Goal: Transaction & Acquisition: Book appointment/travel/reservation

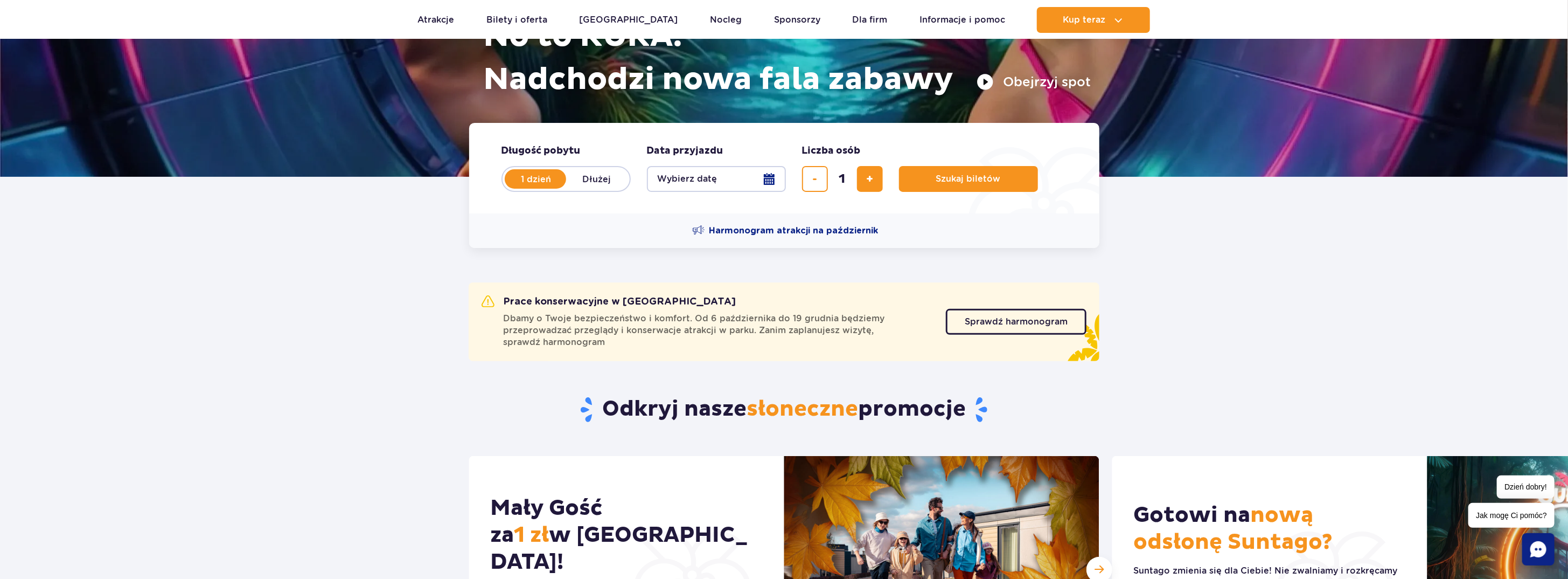
click at [596, 178] on label "Dłużej" at bounding box center [596, 179] width 61 height 23
click at [578, 188] on input "Dłużej" at bounding box center [571, 189] width 12 height 2
radio input "false"
radio input "true"
click at [699, 176] on button "Wybierz datę" at bounding box center [716, 179] width 139 height 26
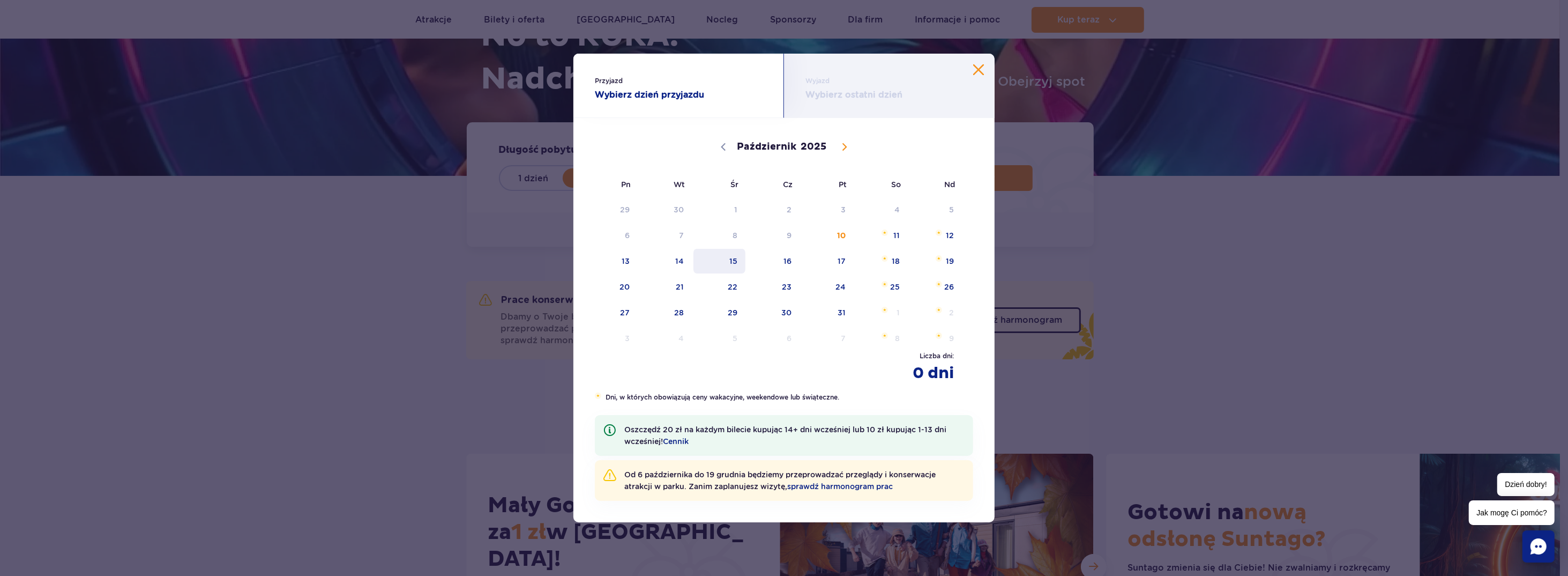
click at [738, 264] on span "15" at bounding box center [719, 261] width 54 height 24
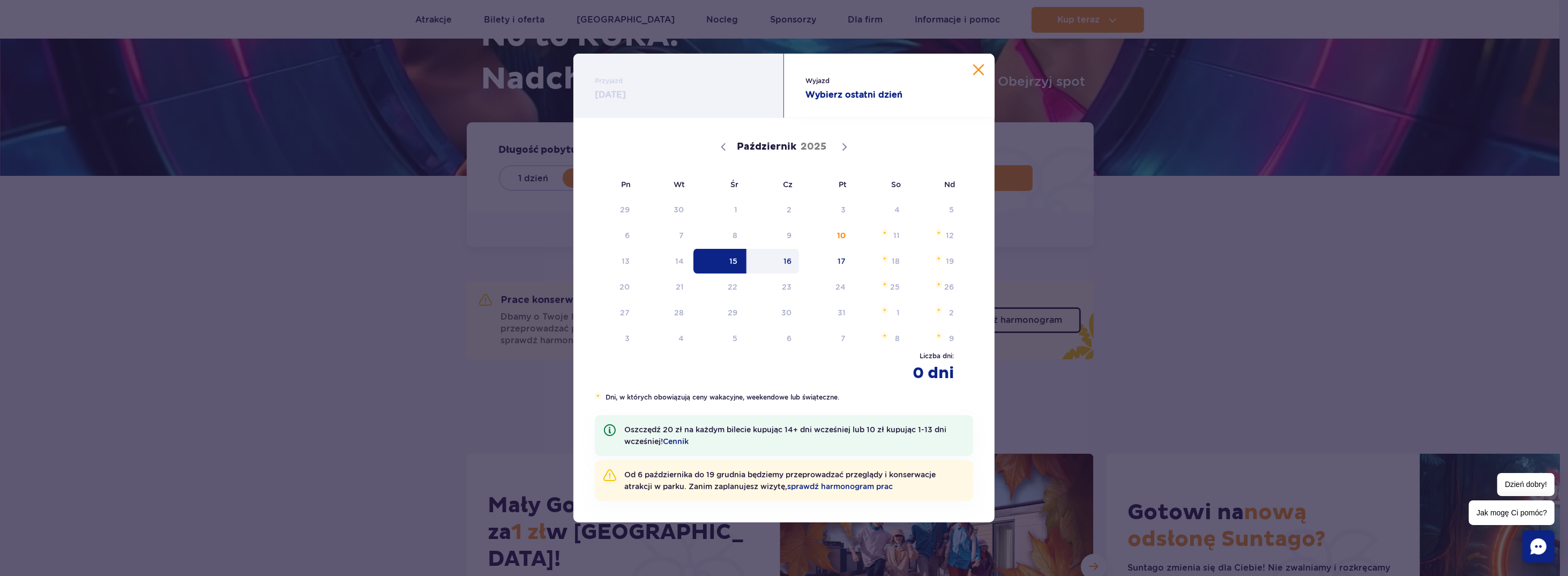
click at [786, 259] on span "16" at bounding box center [773, 261] width 54 height 24
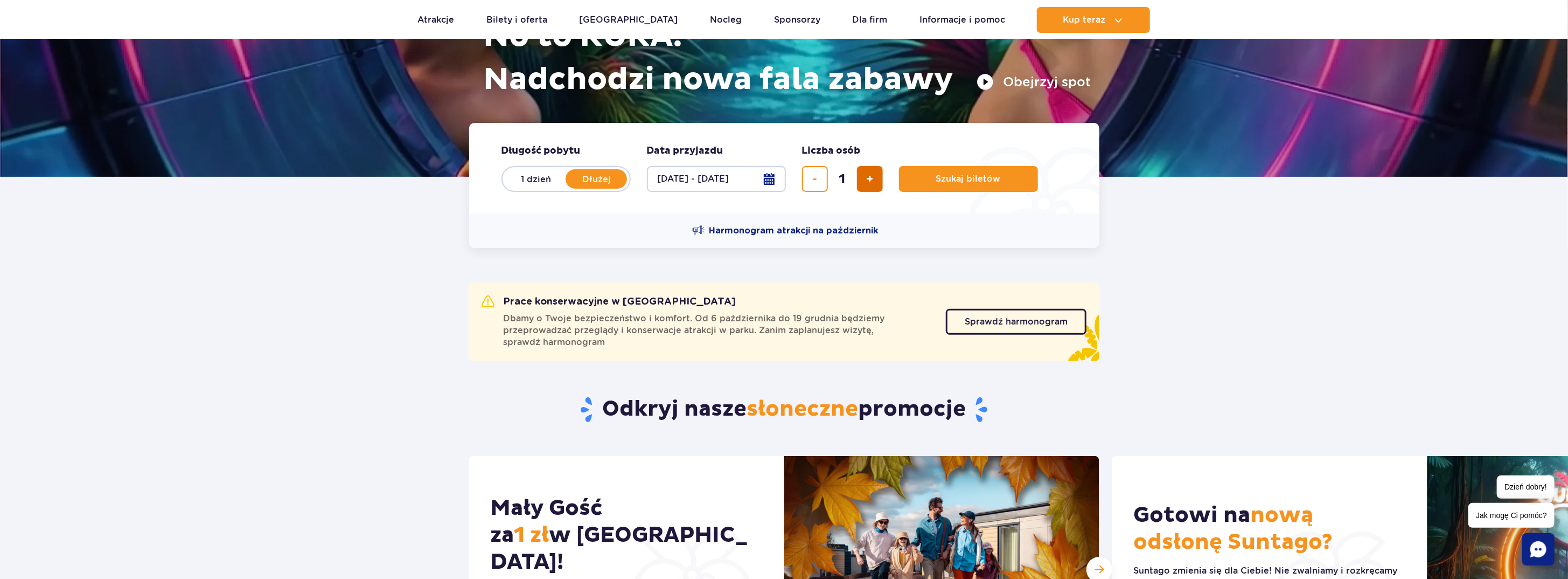
click at [869, 179] on span "dodaj bilet" at bounding box center [869, 179] width 7 height 0
type input "4"
click at [947, 178] on span "Szukaj biletów" at bounding box center [964, 179] width 65 height 10
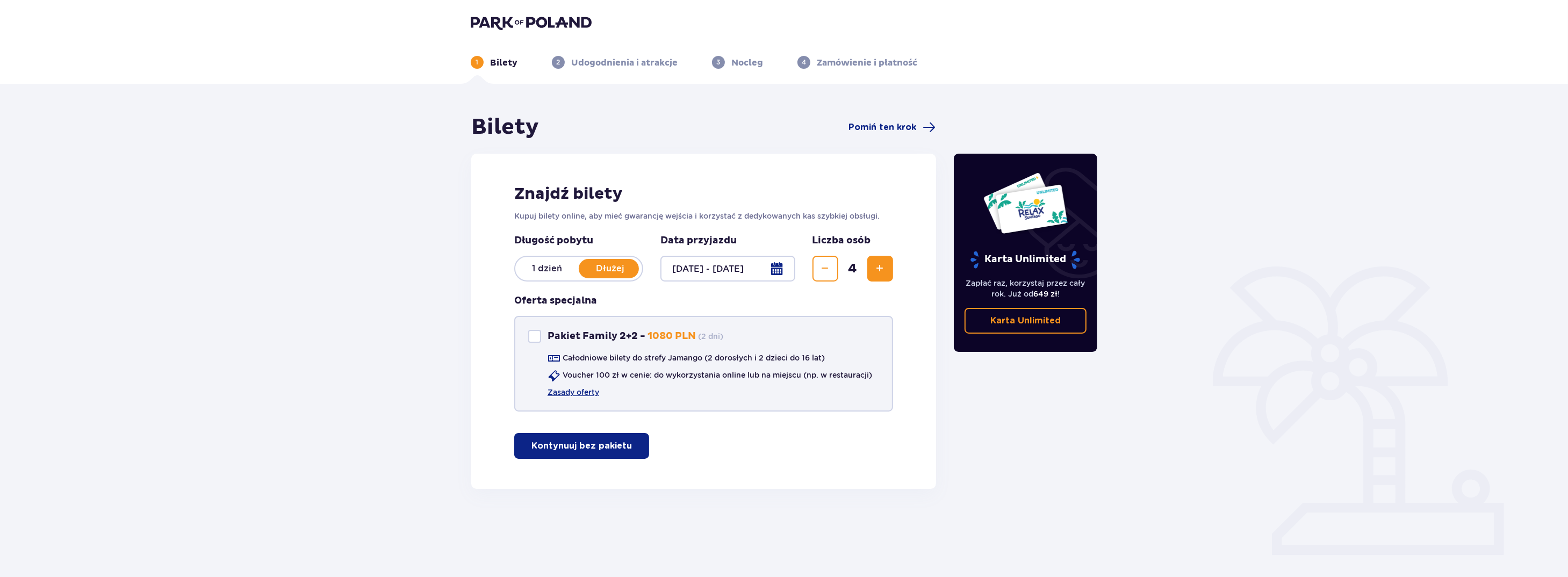
click at [533, 335] on div "Pakiet Family 2+2" at bounding box center [534, 336] width 13 height 13
checkbox input "true"
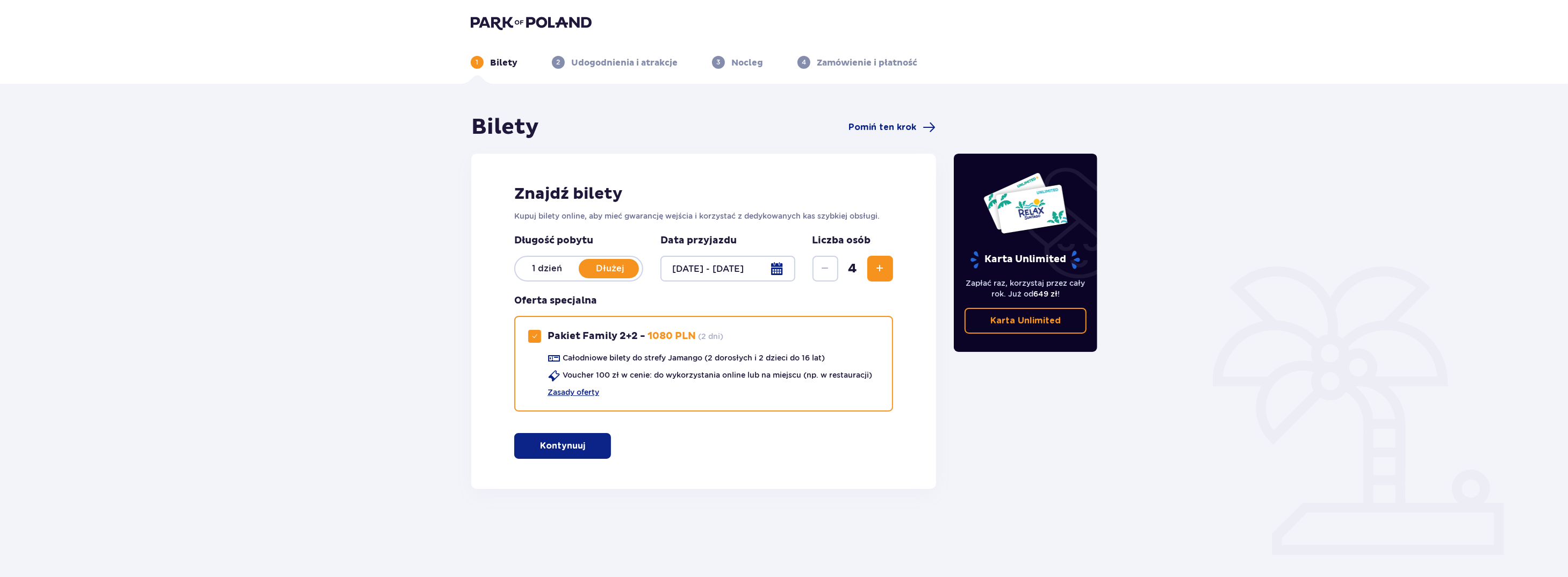
click at [568, 449] on p "Kontynuuj" at bounding box center [563, 445] width 45 height 12
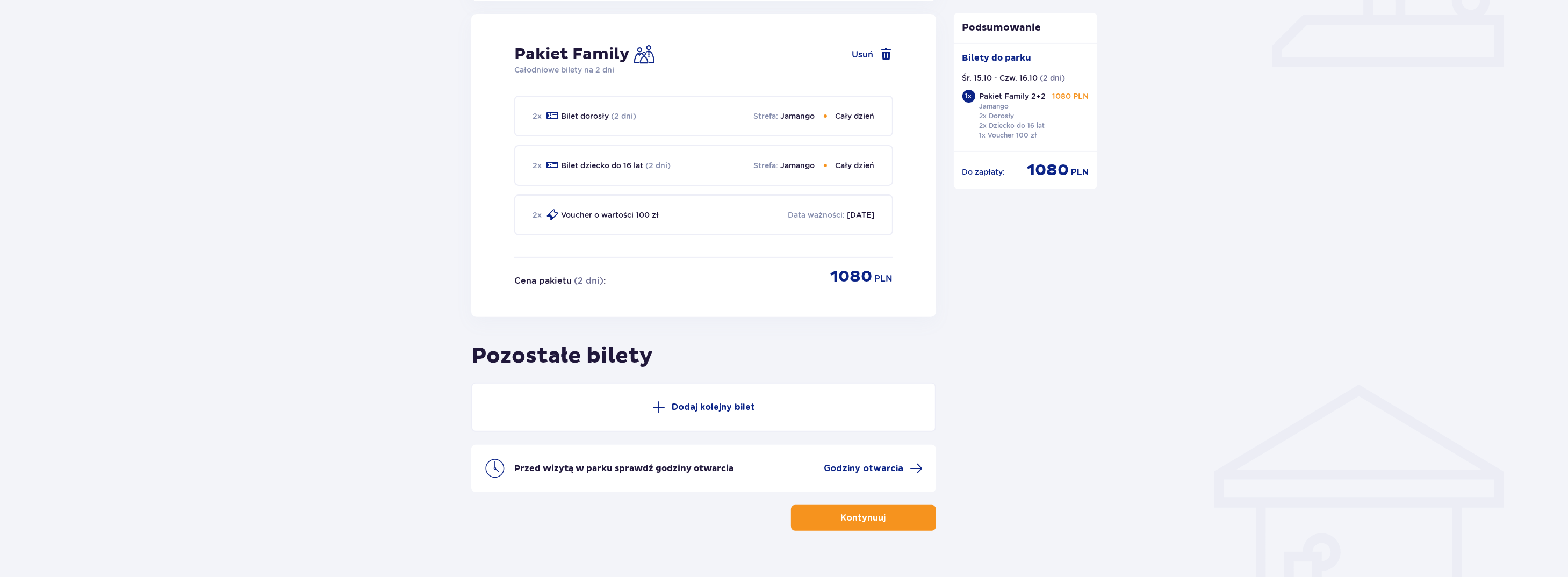
scroll to position [488, 0]
click at [660, 406] on span at bounding box center [659, 406] width 13 height 13
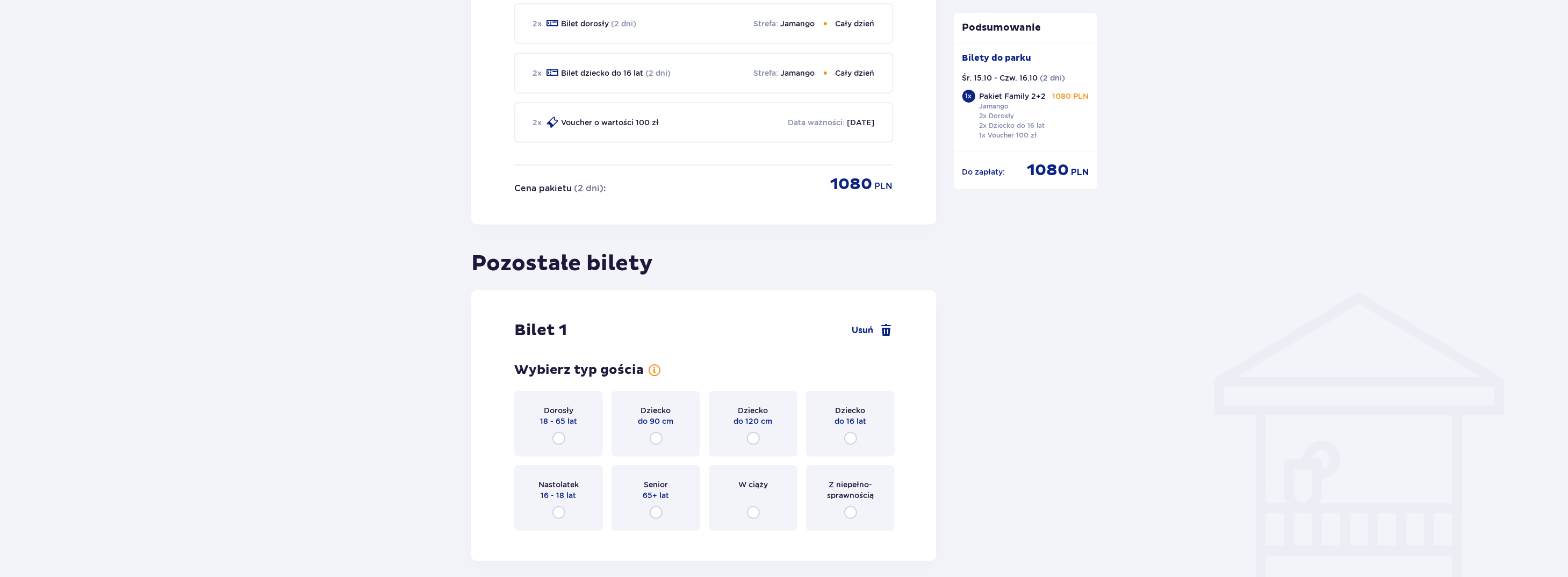
scroll to position [678, 0]
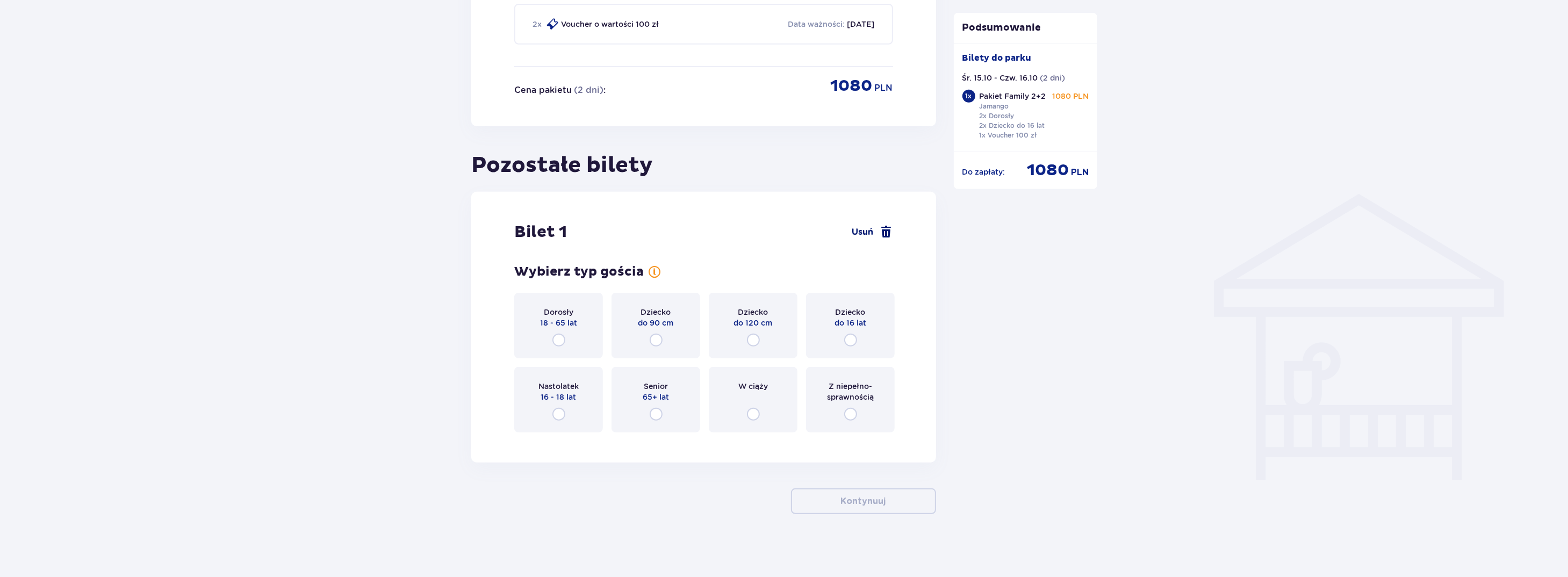
click at [886, 231] on span at bounding box center [886, 232] width 13 height 13
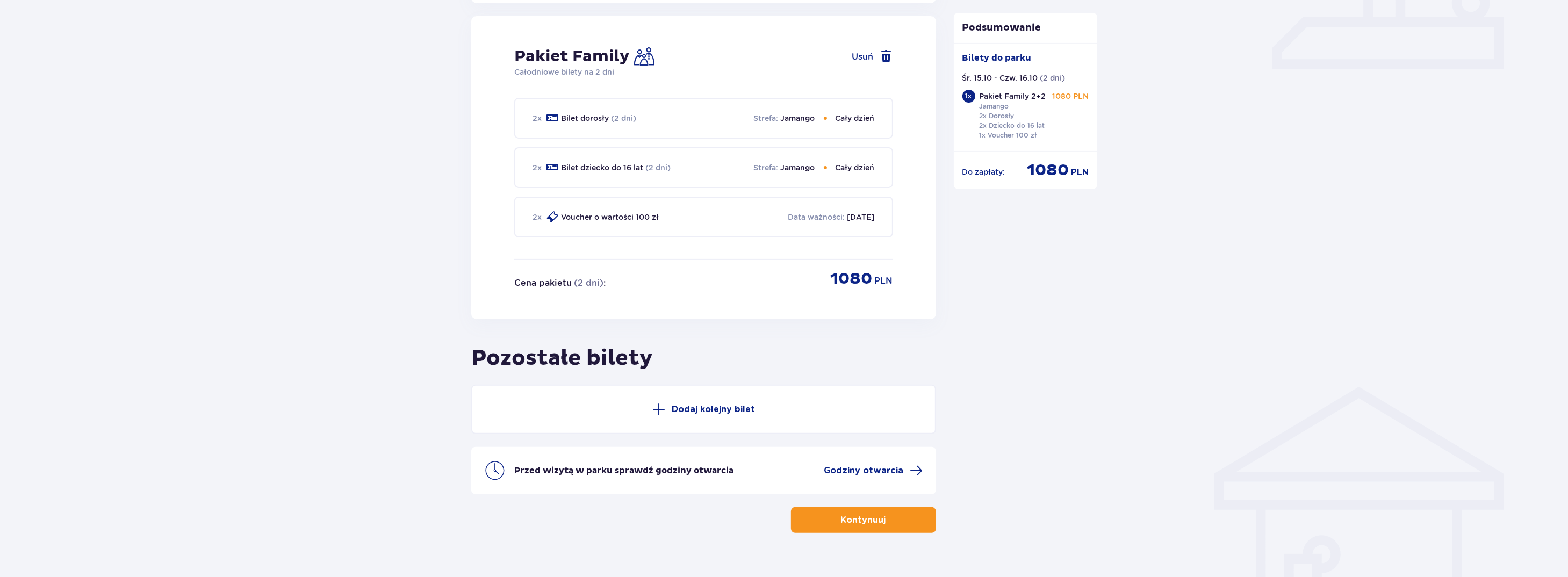
scroll to position [504, 0]
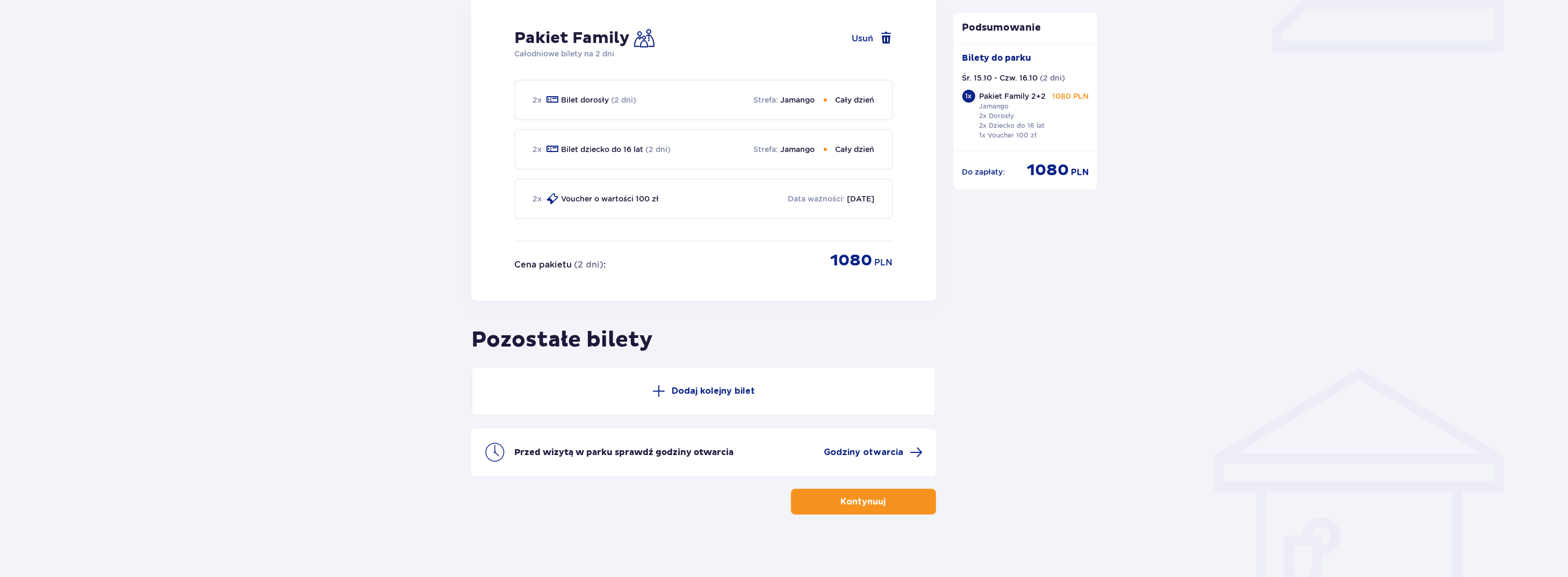
click at [862, 504] on p "Kontynuuj" at bounding box center [864, 501] width 45 height 12
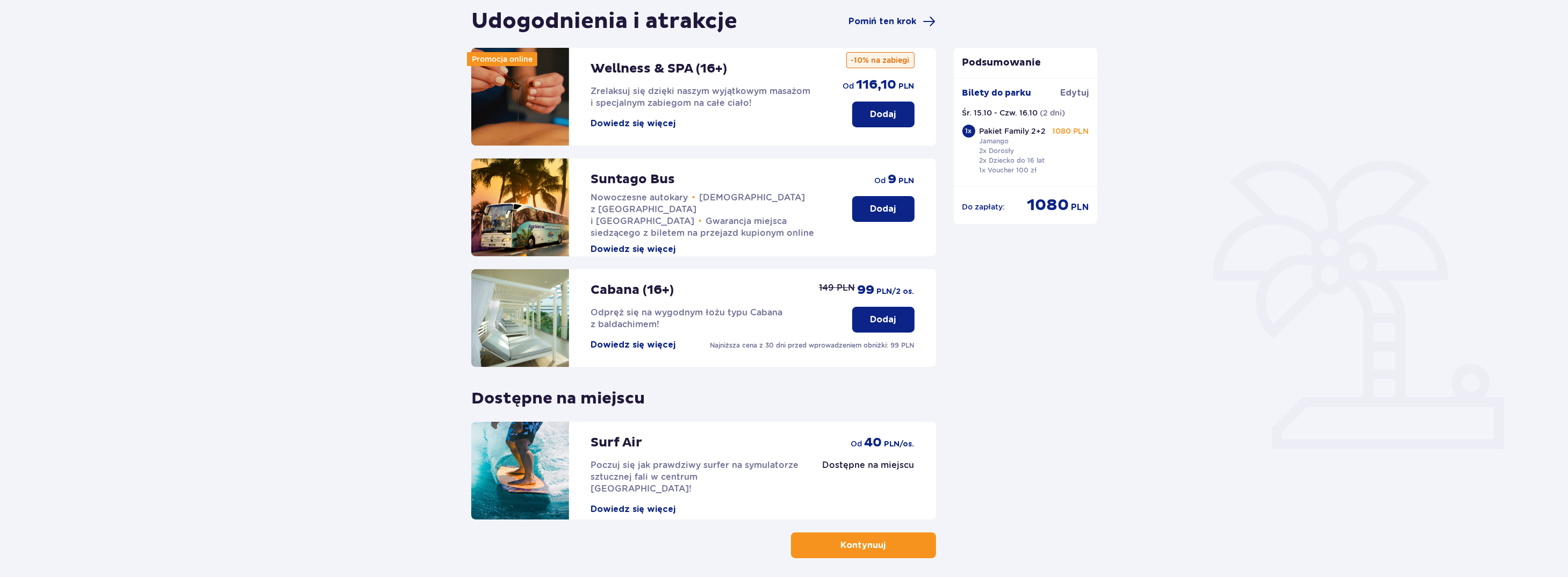
scroll to position [107, 0]
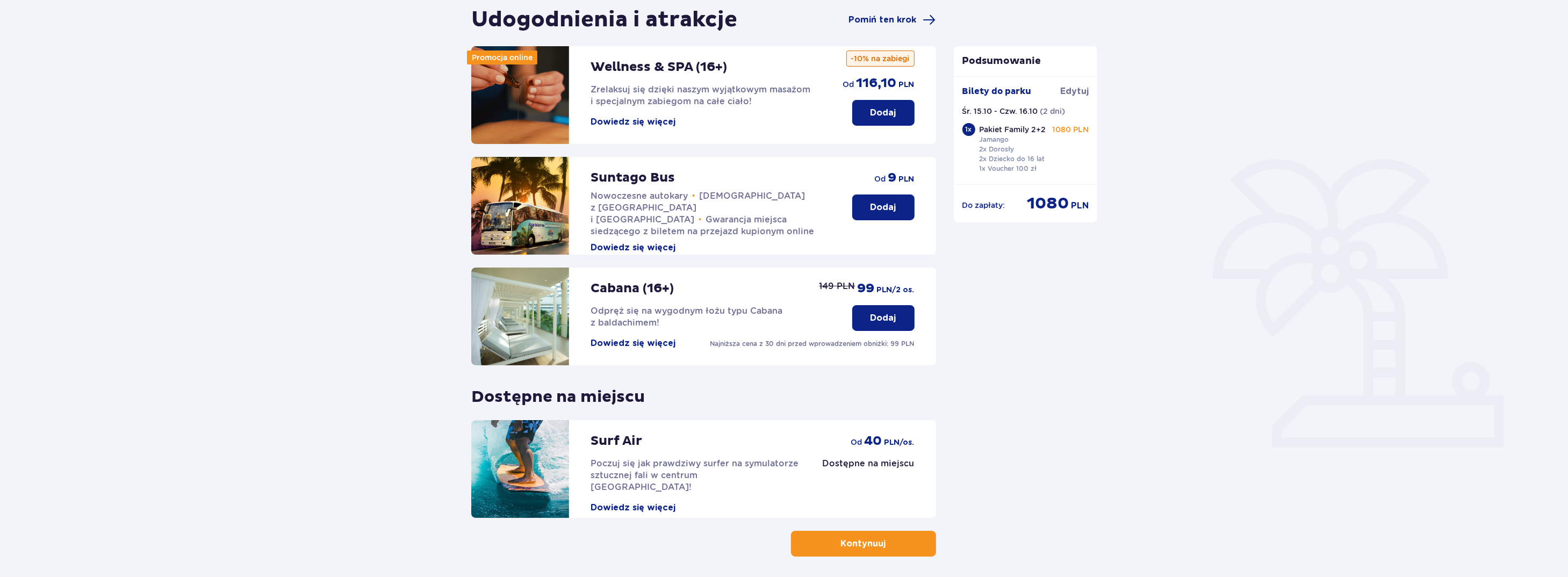
click at [628, 342] on button "Dowiedz się więcej" at bounding box center [633, 343] width 85 height 12
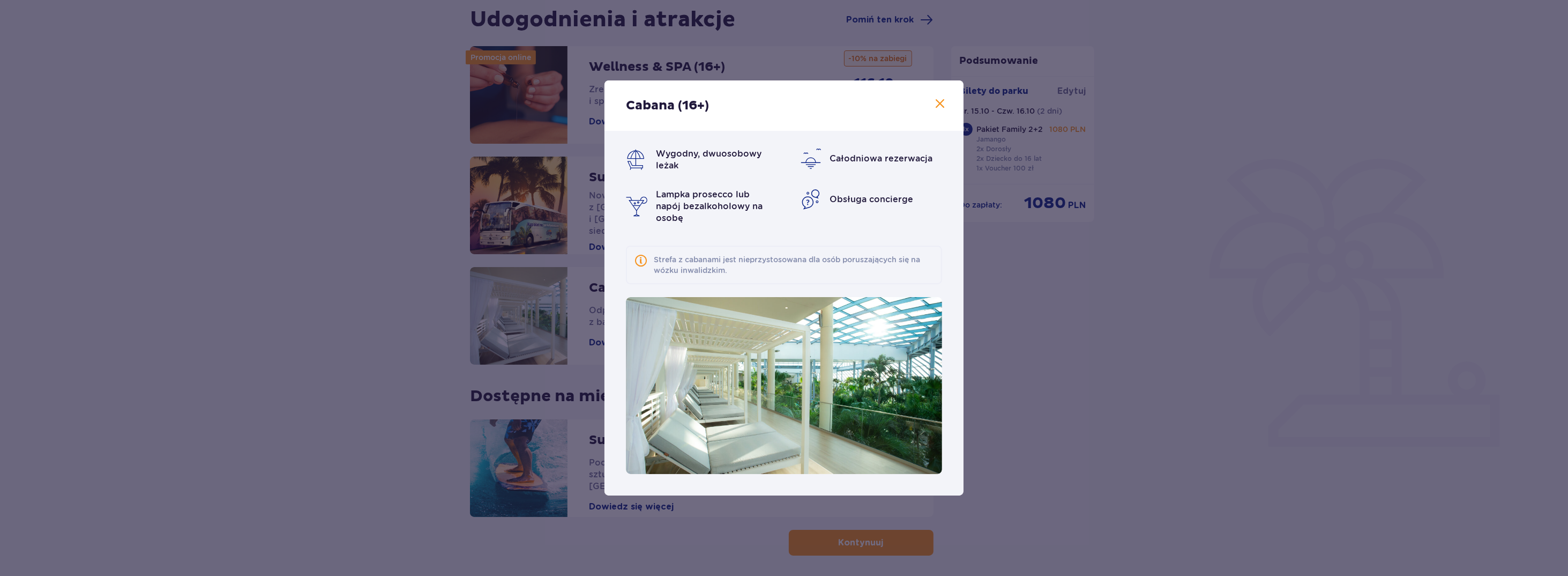
click at [939, 105] on span at bounding box center [940, 104] width 13 height 13
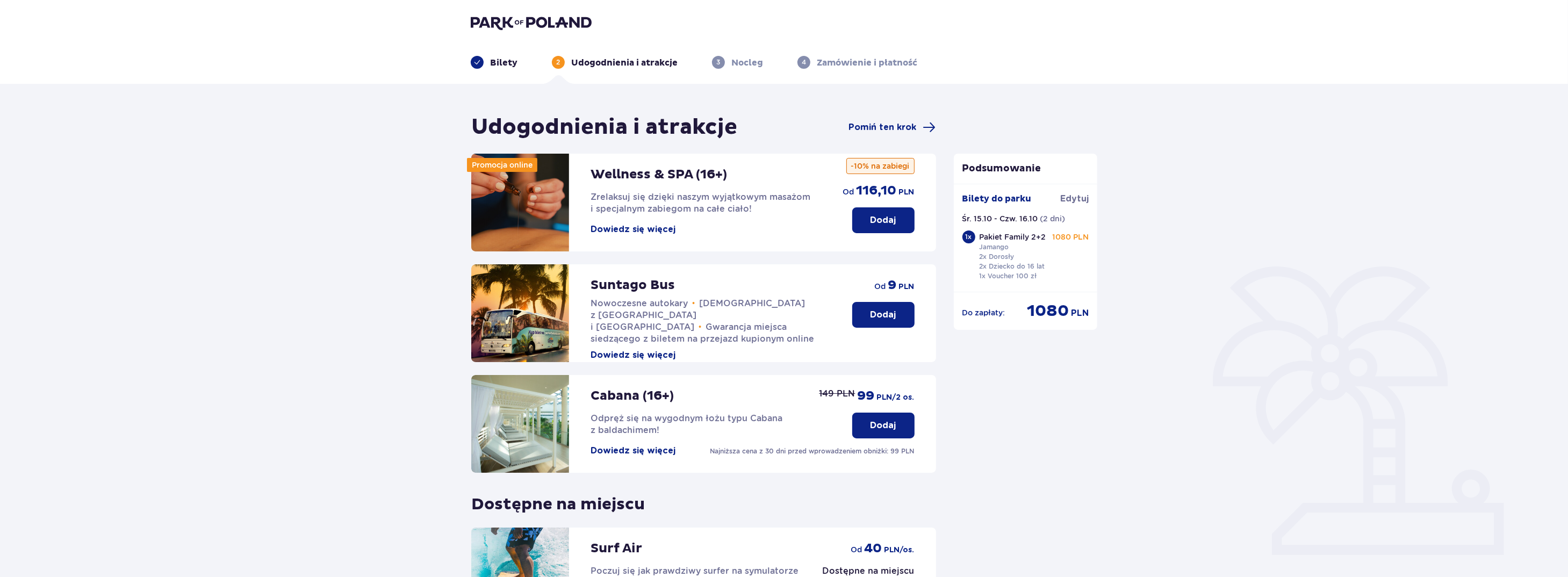
scroll to position [151, 0]
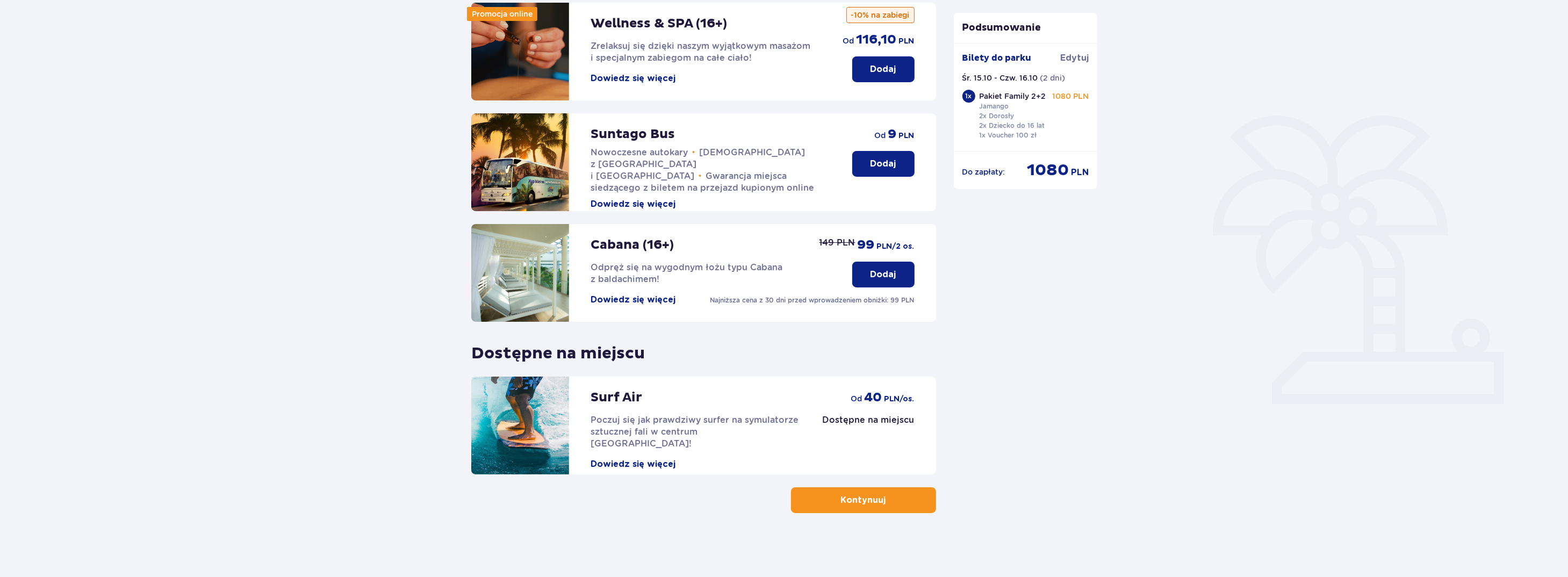
click at [872, 502] on p "Kontynuuj" at bounding box center [864, 500] width 45 height 12
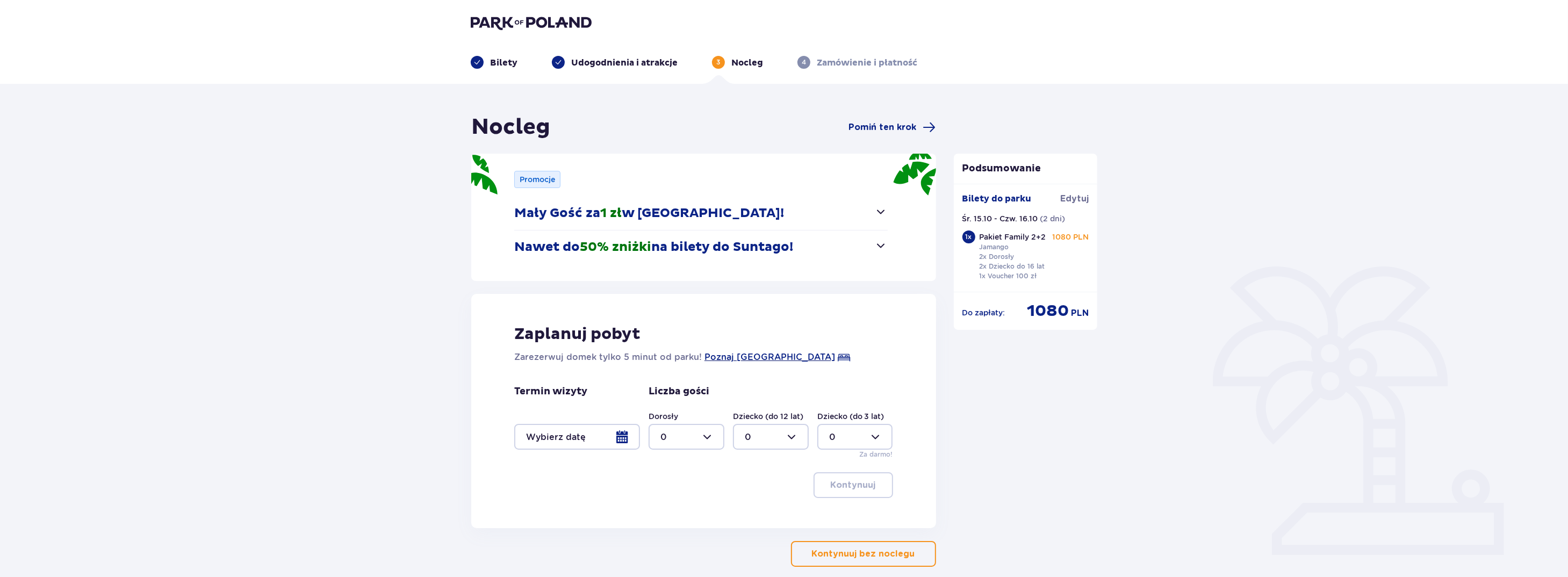
click at [622, 433] on div at bounding box center [577, 437] width 126 height 26
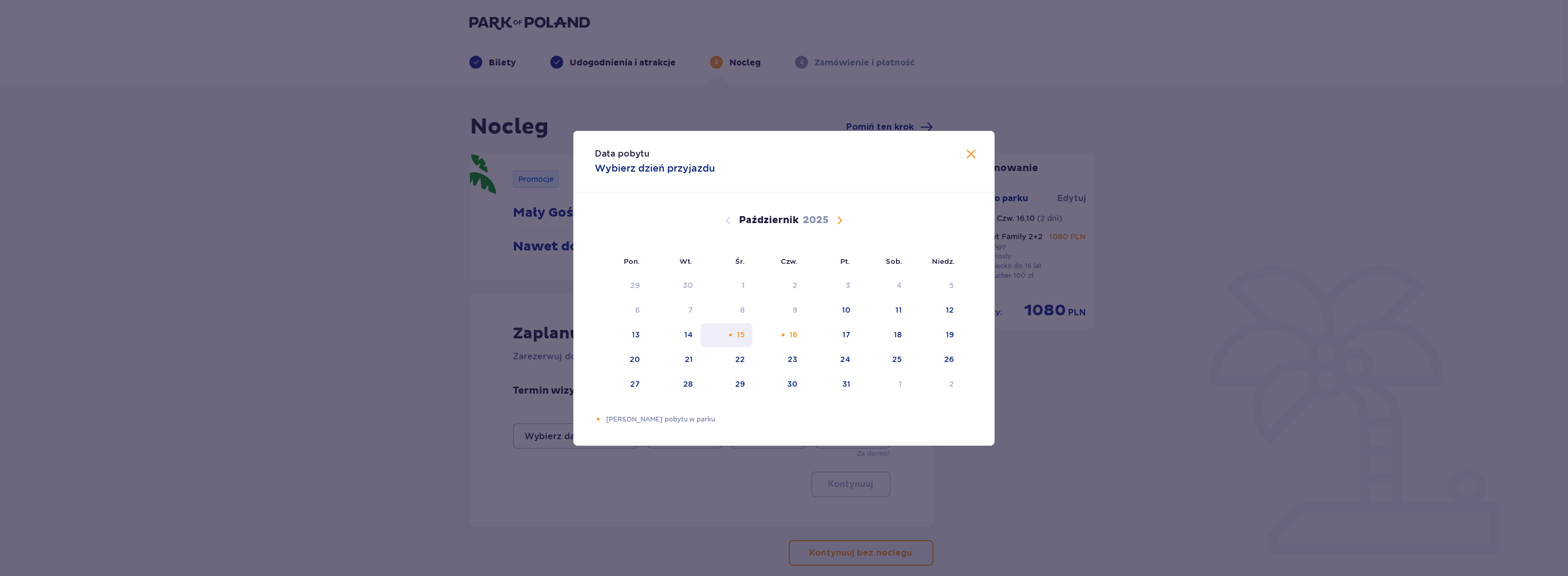
click at [735, 337] on div "15" at bounding box center [726, 335] width 52 height 24
click at [779, 338] on div "16" at bounding box center [779, 335] width 53 height 24
type input "15.10.25 - 16.10.25"
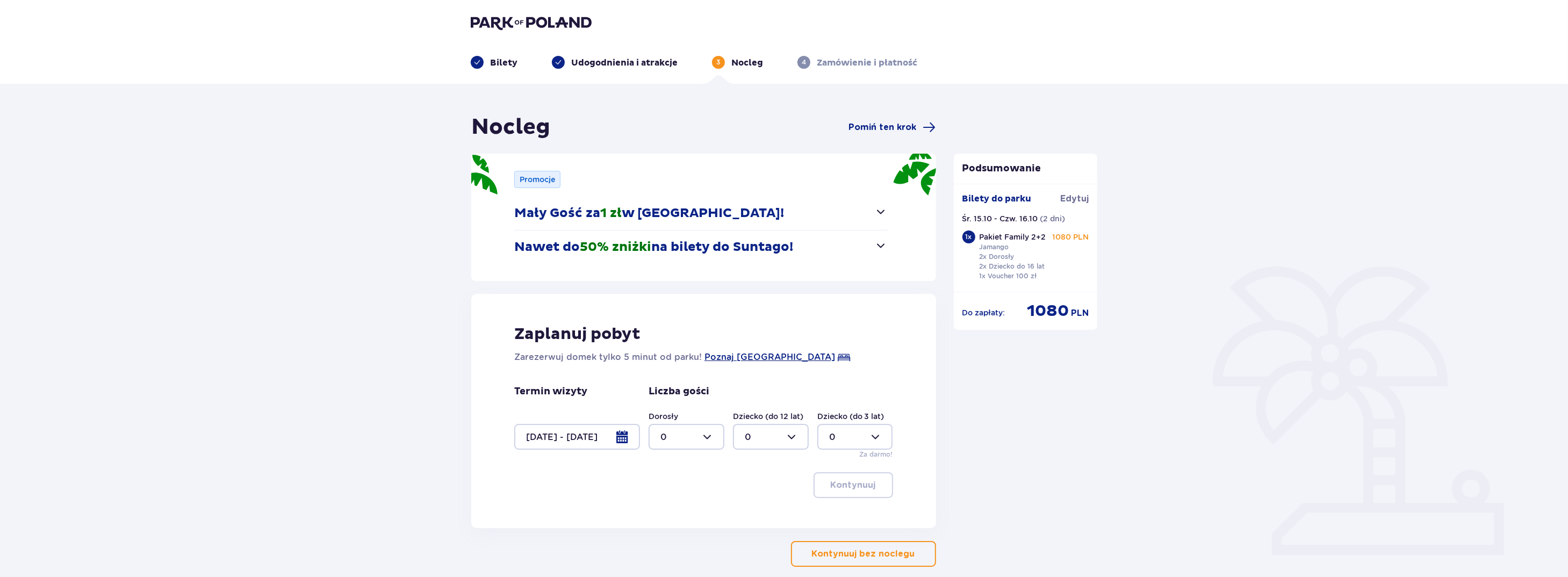
click at [709, 436] on div at bounding box center [687, 437] width 76 height 26
click at [678, 514] on div "2" at bounding box center [686, 514] width 52 height 12
type input "2"
click at [795, 437] on div at bounding box center [771, 437] width 76 height 26
click at [755, 516] on div "2" at bounding box center [770, 514] width 52 height 12
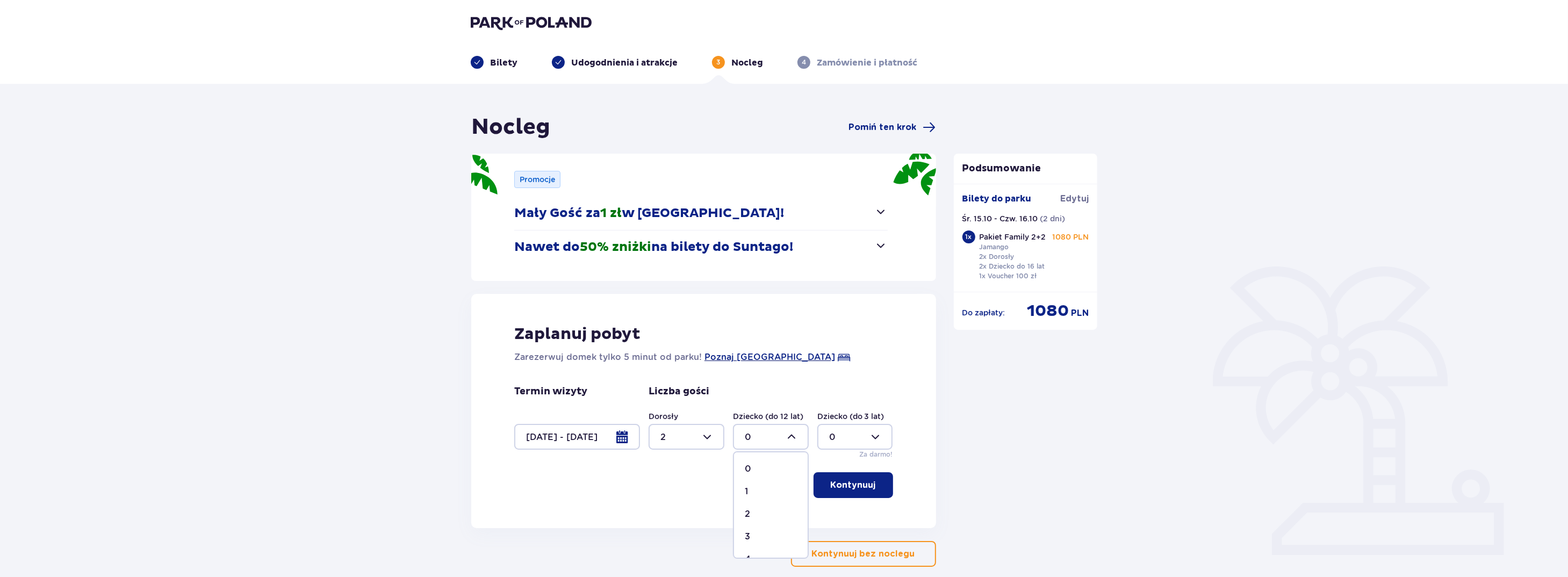
type input "2"
click at [858, 481] on p "Kontynuuj" at bounding box center [853, 484] width 45 height 12
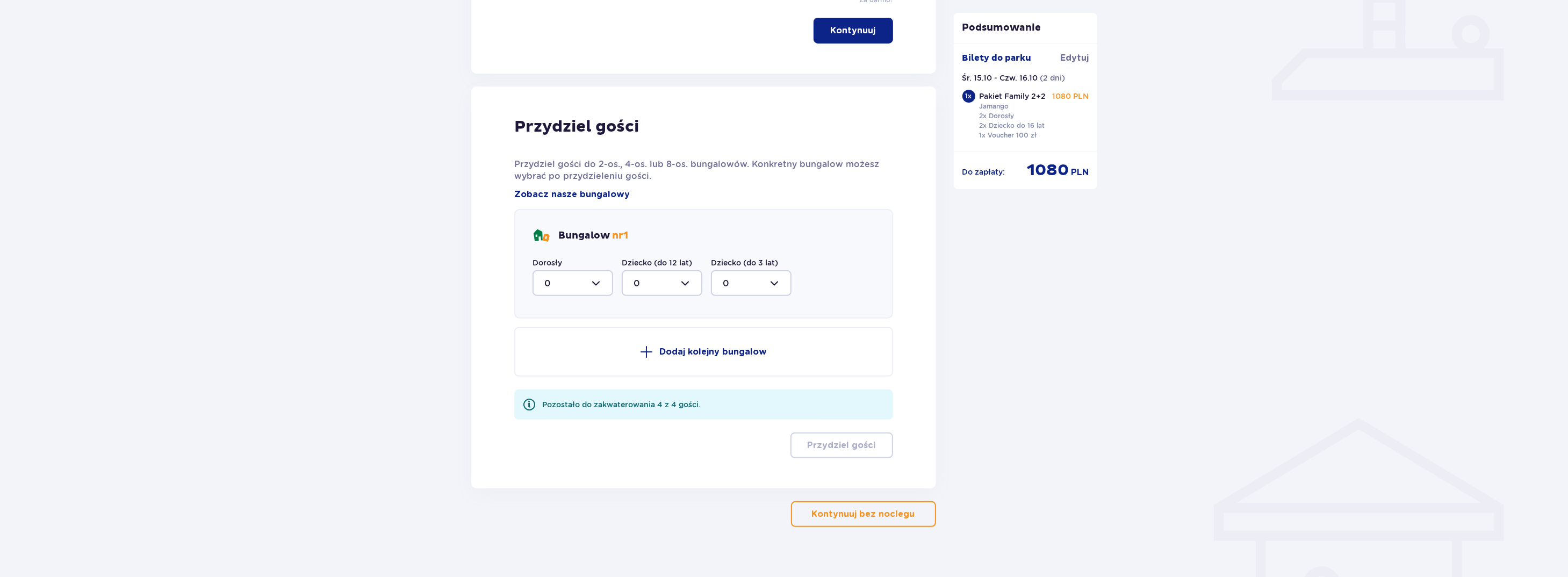
scroll to position [467, 0]
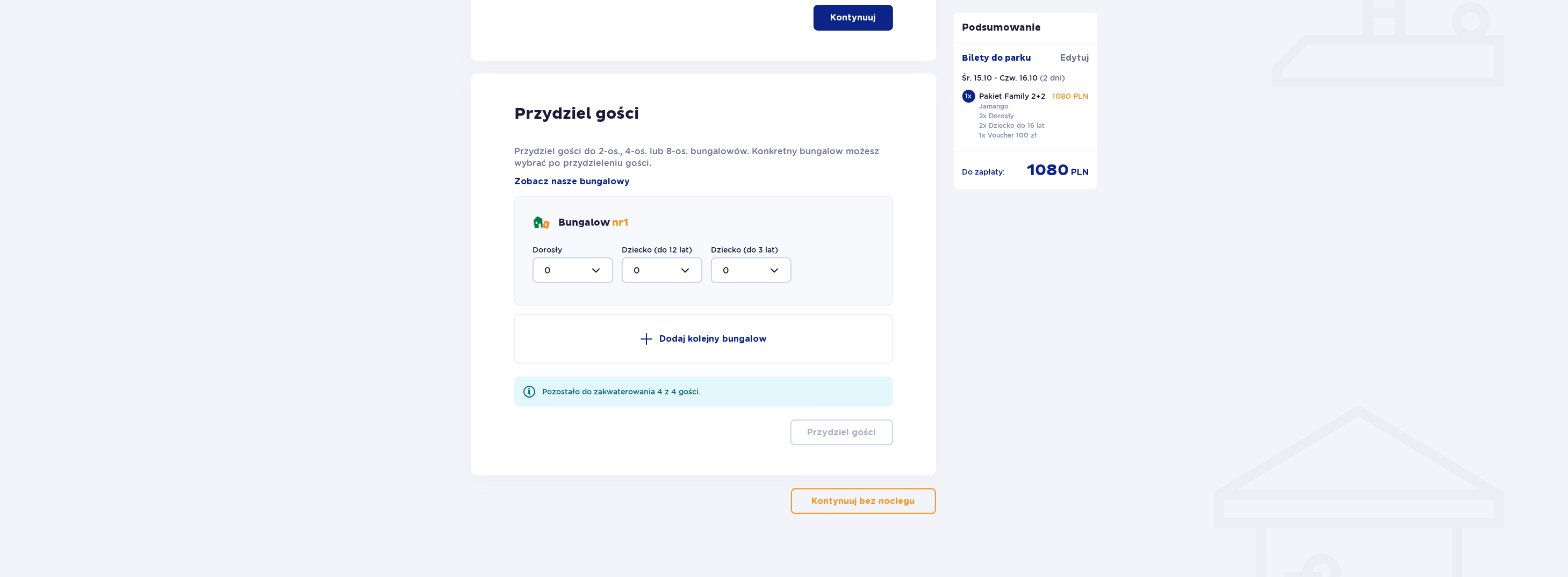
click at [602, 269] on div at bounding box center [573, 270] width 81 height 26
click at [552, 343] on div "2" at bounding box center [573, 348] width 57 height 12
type input "2"
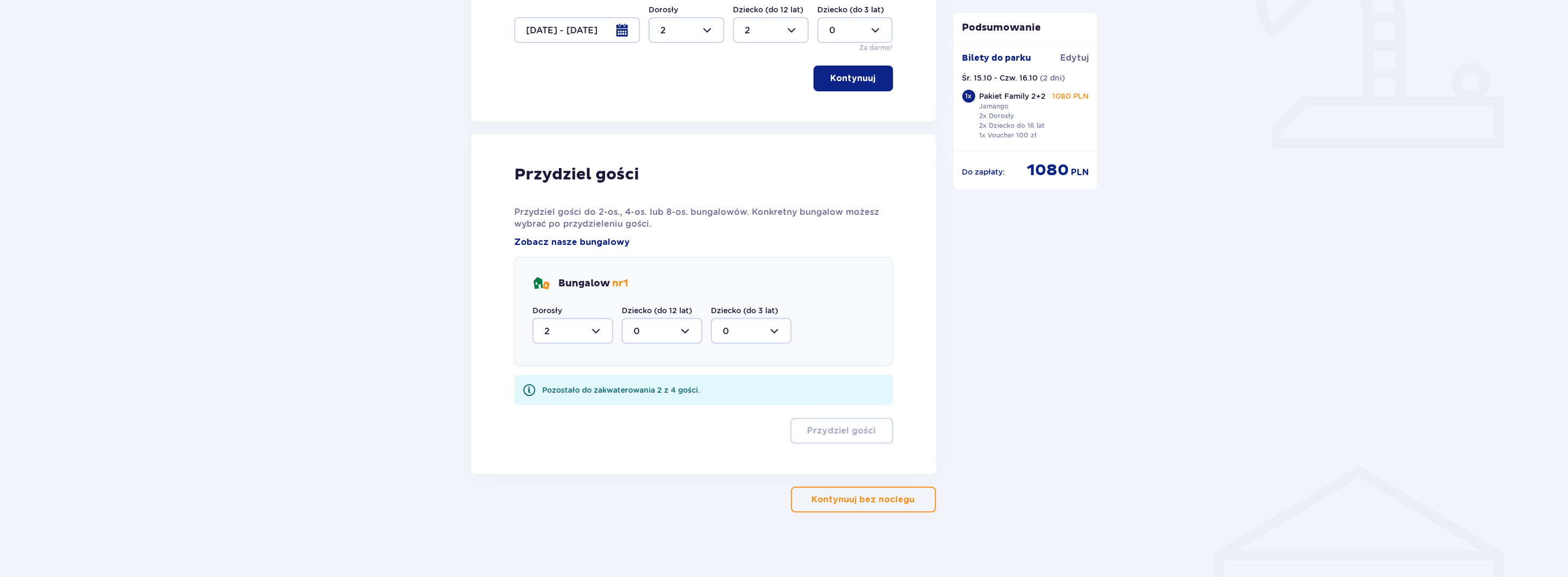
scroll to position [405, 0]
click at [688, 329] on div at bounding box center [662, 332] width 81 height 26
click at [643, 409] on div "2" at bounding box center [662, 410] width 57 height 12
type input "2"
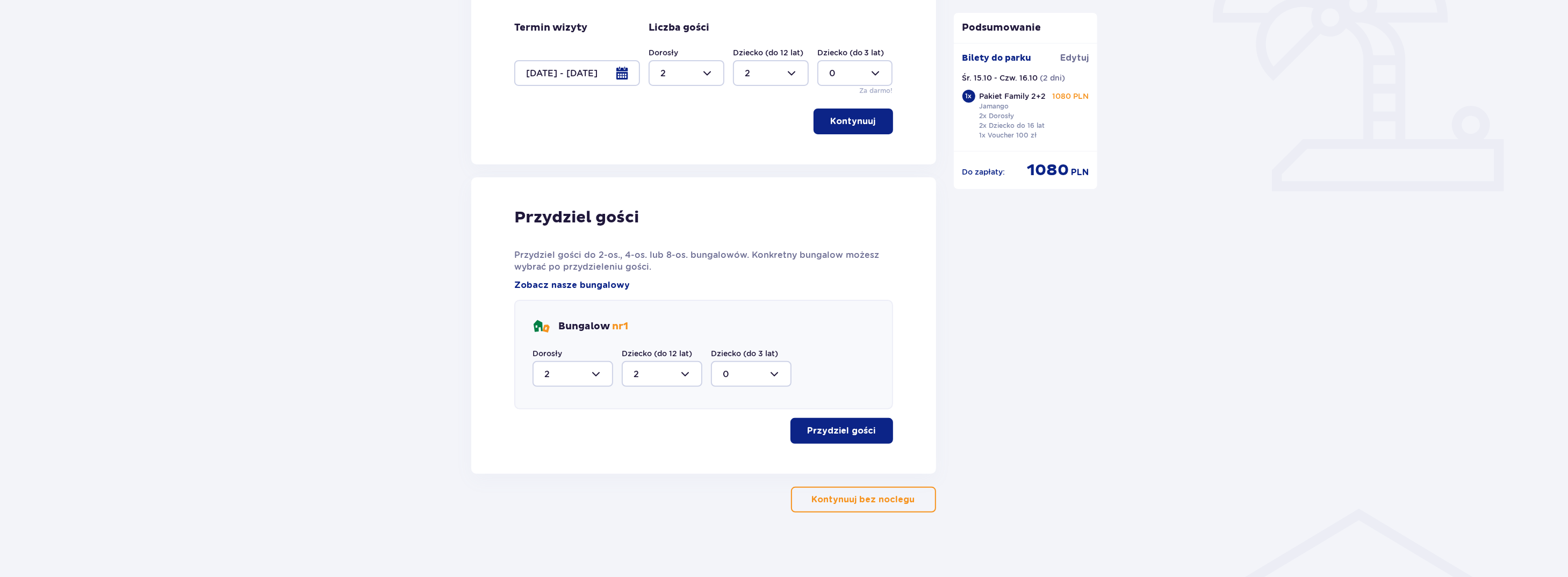
scroll to position [362, 0]
click at [878, 430] on span "button" at bounding box center [878, 432] width 13 height 13
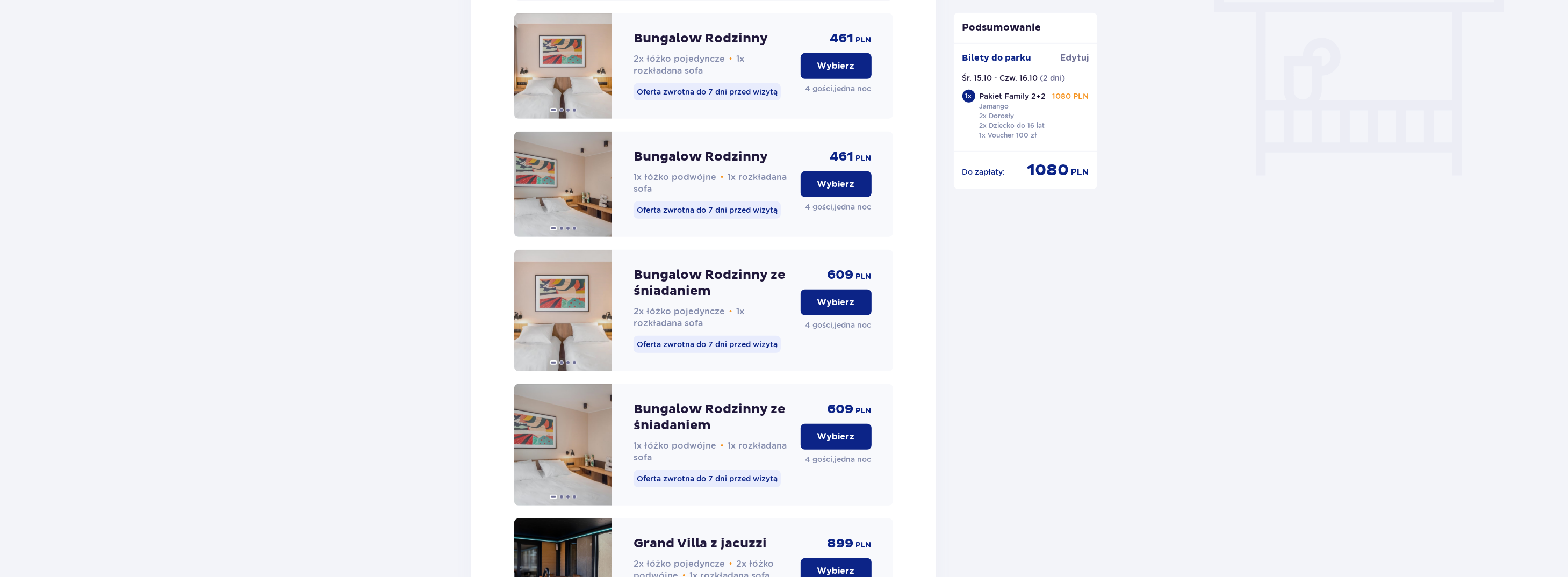
scroll to position [997, 0]
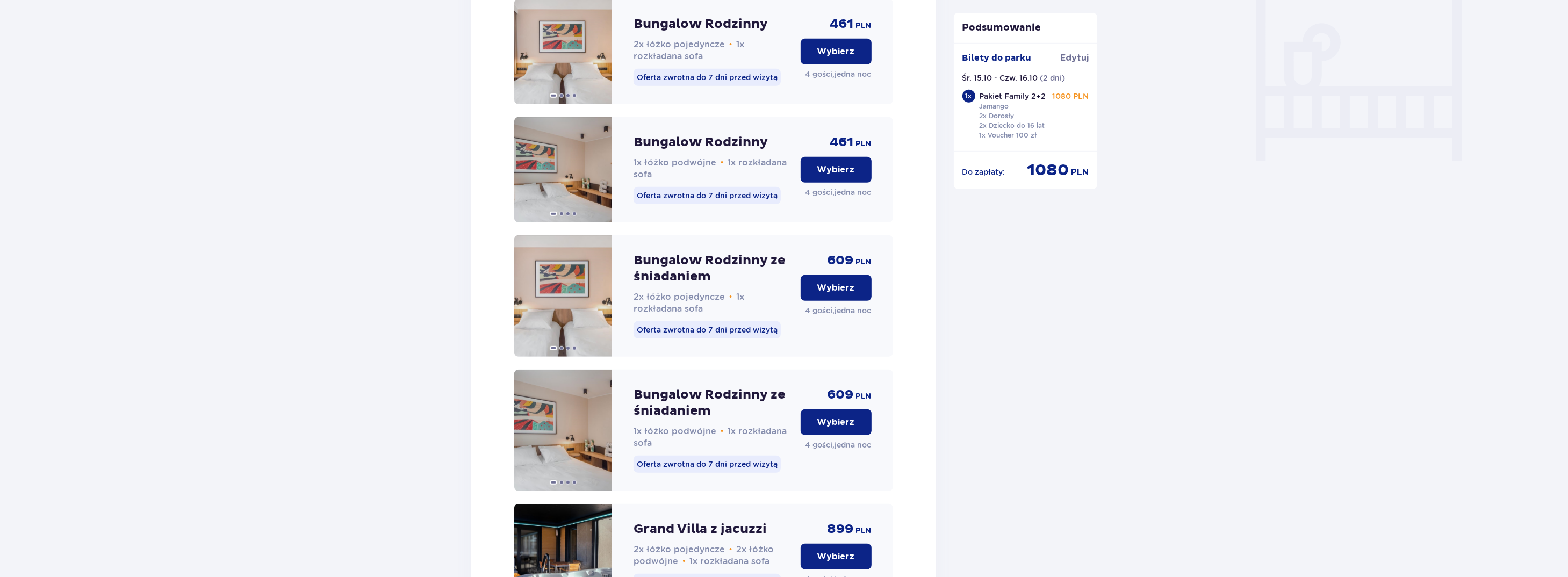
click at [844, 428] on p "Wybierz" at bounding box center [836, 421] width 38 height 12
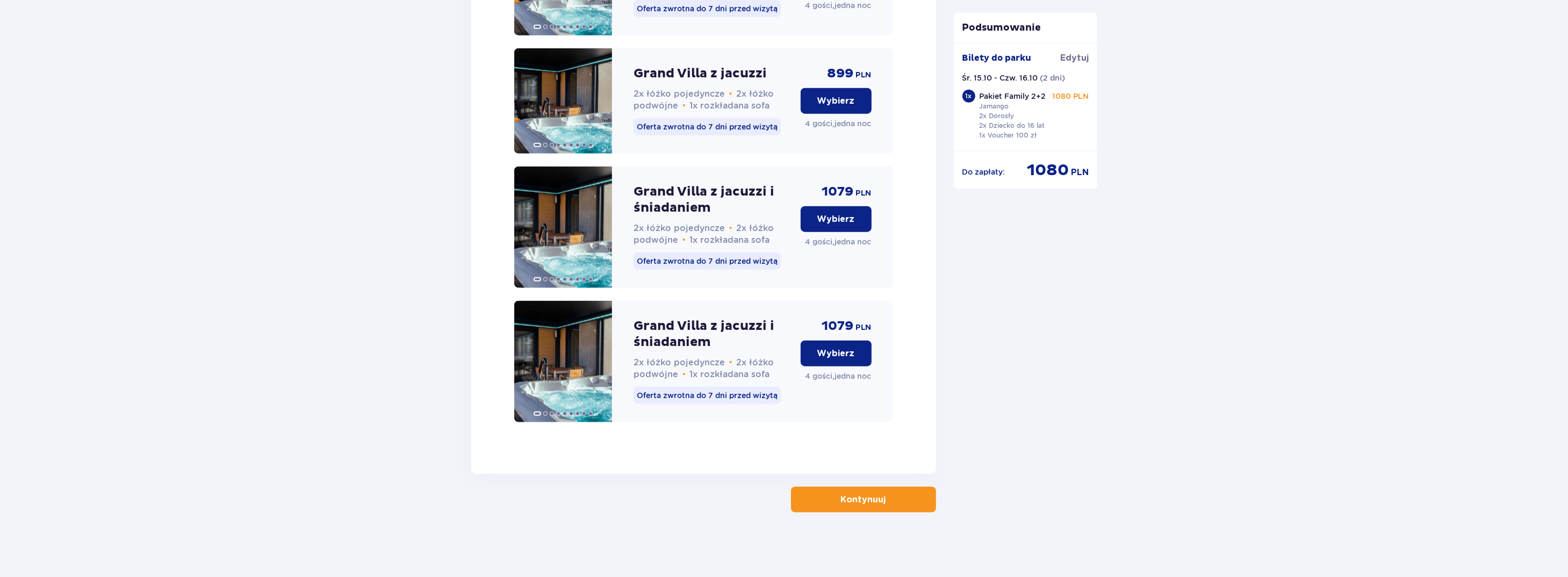
scroll to position [1587, 0]
click at [871, 499] on p "Kontynuuj" at bounding box center [864, 499] width 45 height 12
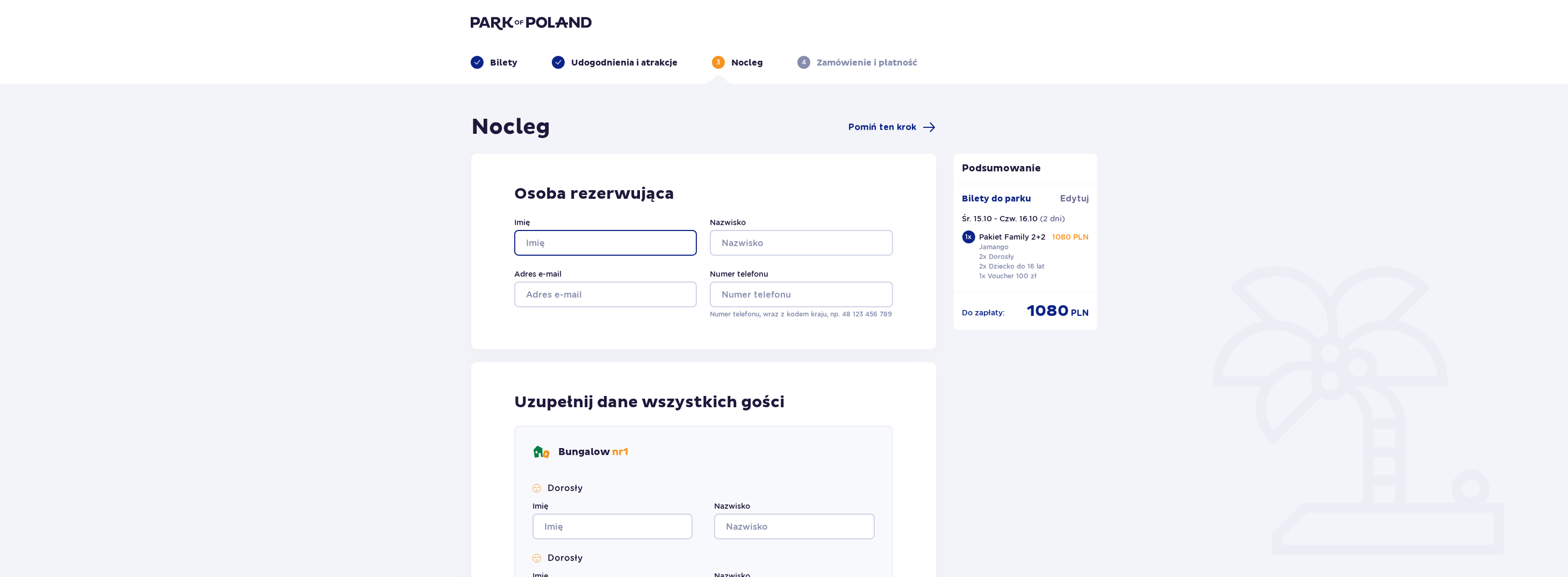
click at [565, 234] on input "Imię" at bounding box center [605, 243] width 182 height 26
type input "Piotr"
type input "Zwolan"
type input "zwolanpiotr@gmail.com"
type input "793565699"
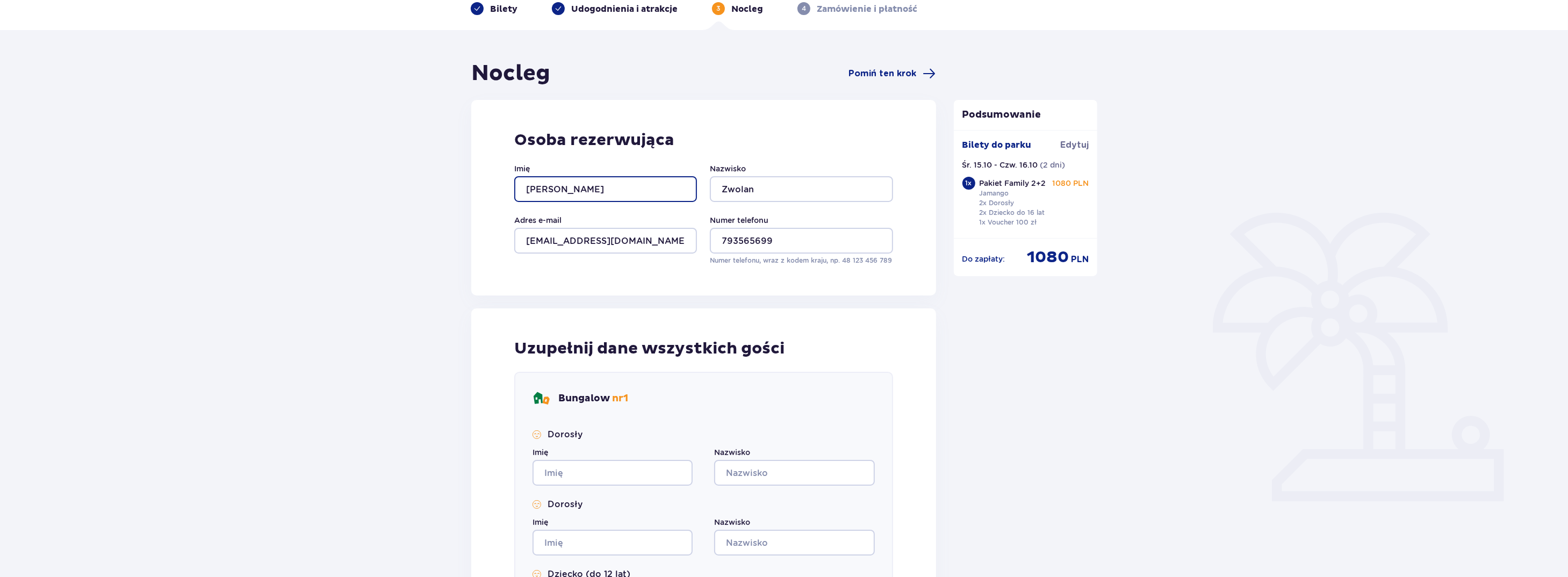
scroll to position [215, 0]
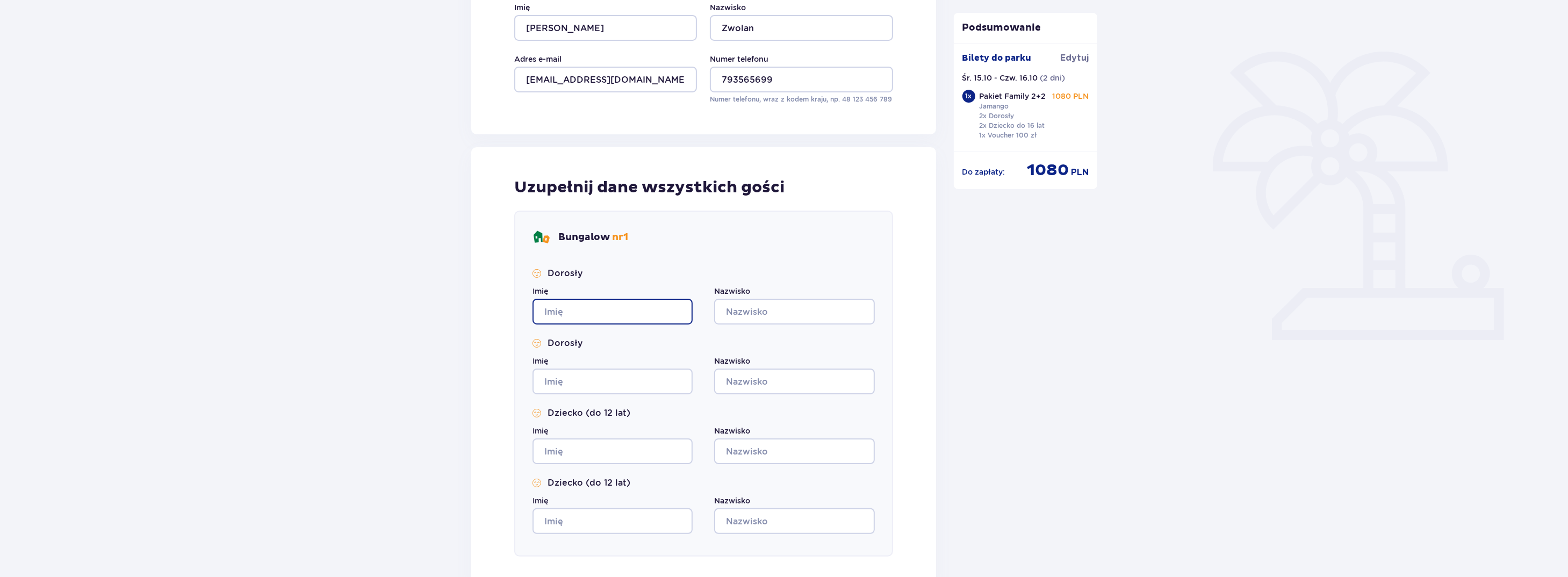
click at [561, 312] on input "Imię" at bounding box center [612, 311] width 160 height 26
type input "Piotr"
type input "Zwolan"
type input "Piotr"
type input "Zwolan"
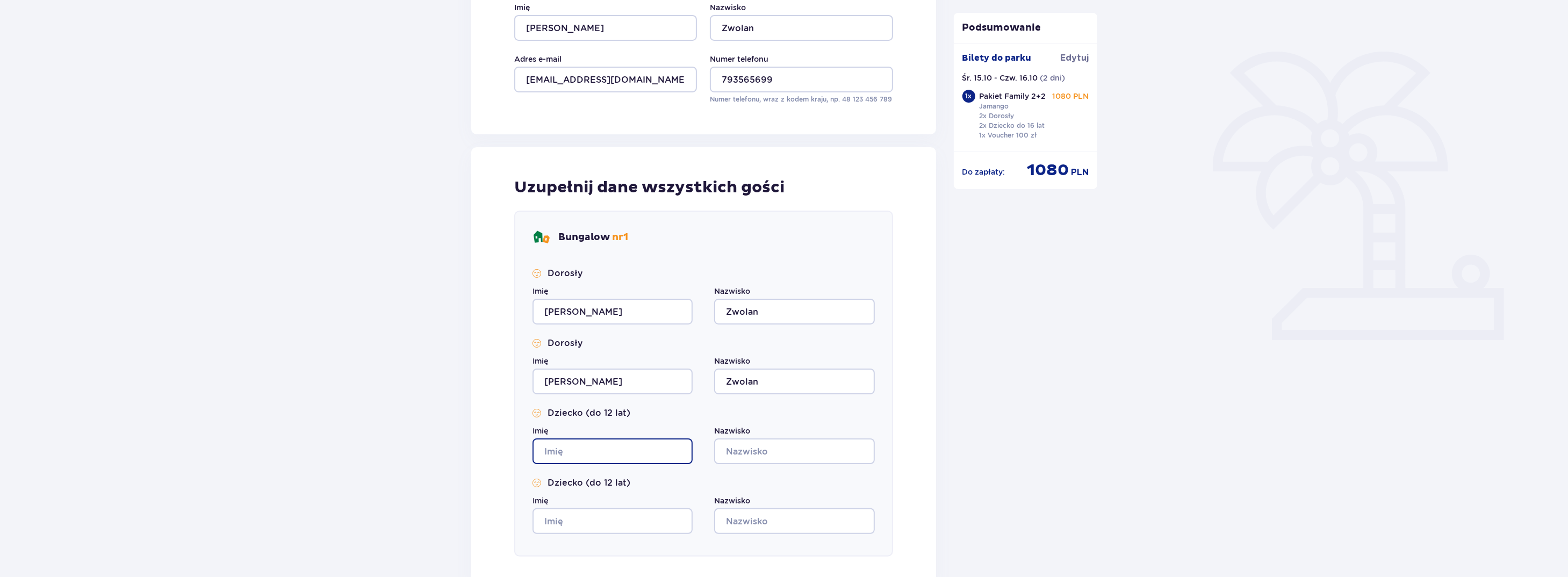
type input "Piotr"
type input "Zwolan"
type input "Piotr"
type input "Zwolan"
drag, startPoint x: 577, startPoint y: 379, endPoint x: 534, endPoint y: 381, distance: 43.0
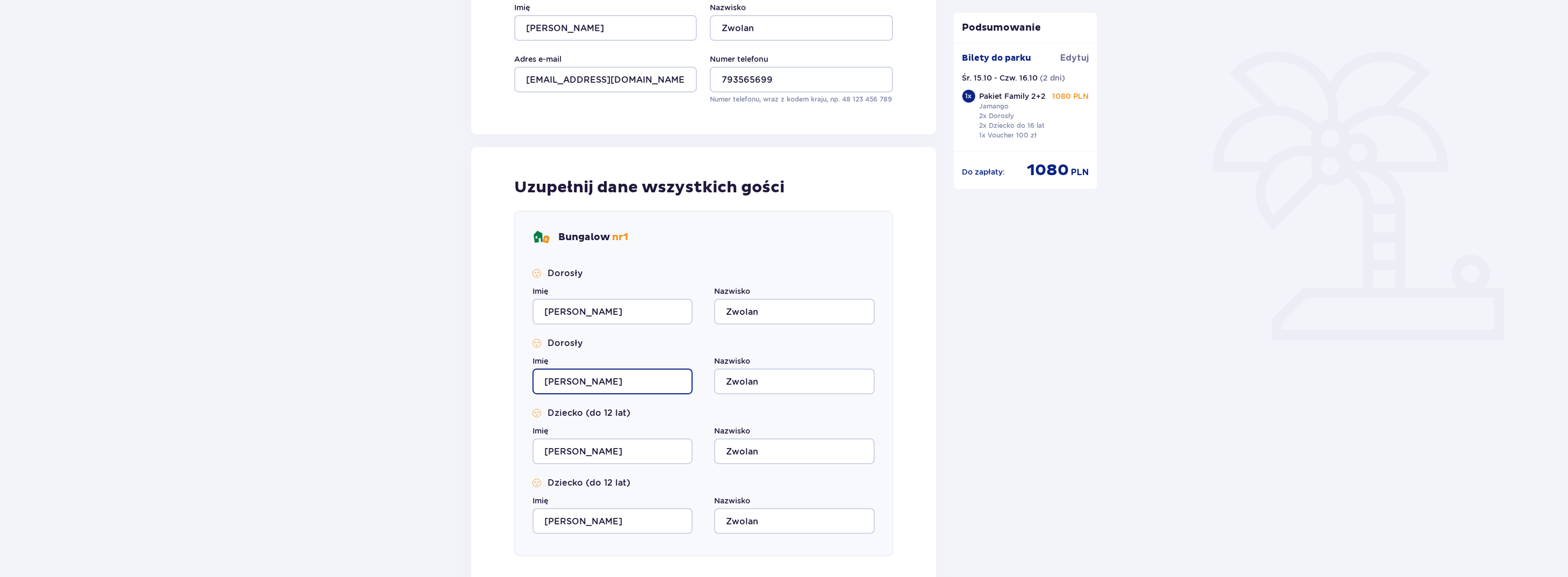
click at [534, 381] on input "Piotr" at bounding box center [612, 381] width 160 height 26
type input "Sabina"
drag, startPoint x: 568, startPoint y: 444, endPoint x: 576, endPoint y: 446, distance: 8.2
click at [568, 444] on input "Piotr" at bounding box center [612, 451] width 160 height 26
drag, startPoint x: 533, startPoint y: 449, endPoint x: 503, endPoint y: 448, distance: 30.0
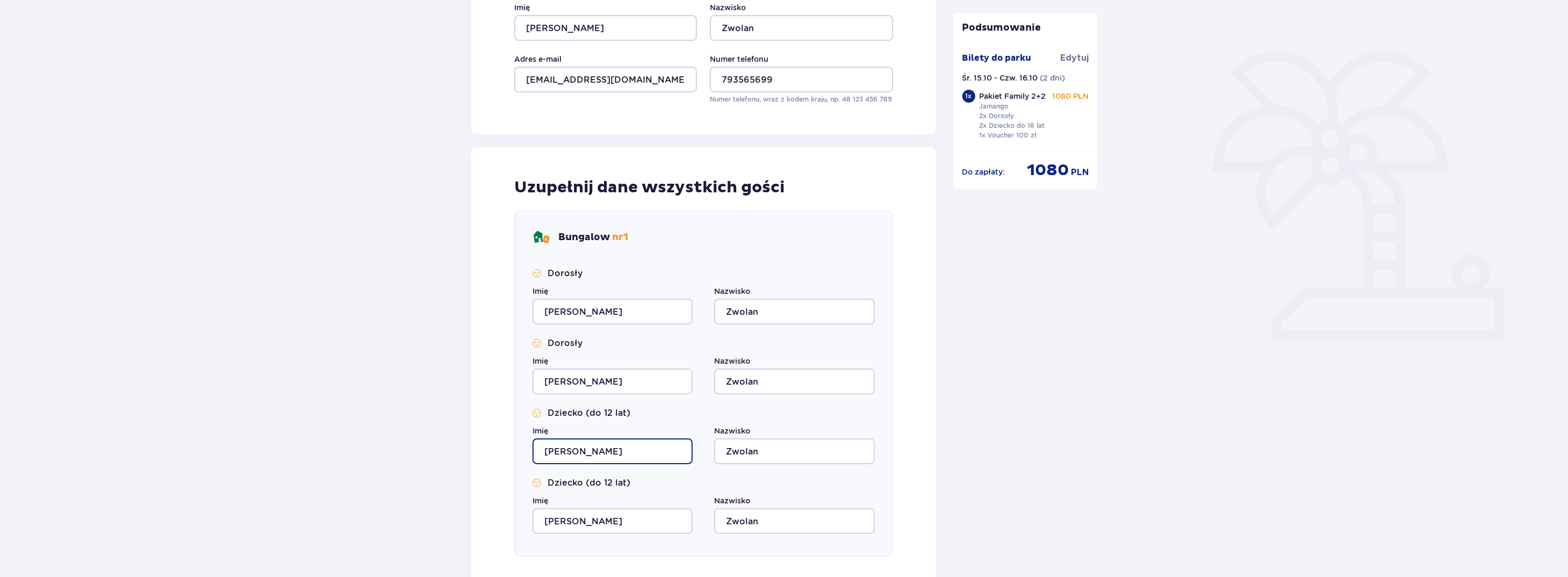
click at [503, 448] on div "Uzupełnij dane wszystkich gości Bungalow nr 1 Dorosły Imię Piotr Nazwisko Zwola…" at bounding box center [704, 367] width 465 height 439
type input "Jakub"
click at [580, 521] on input "Piotr" at bounding box center [612, 521] width 160 height 26
drag, startPoint x: 582, startPoint y: 523, endPoint x: 527, endPoint y: 520, distance: 55.1
click at [527, 520] on div "Bungalow nr 1 Dorosły Imię Piotr Nazwisko Zwolan Dorosły Imię Sabina Nazwisko Z…" at bounding box center [704, 383] width 379 height 346
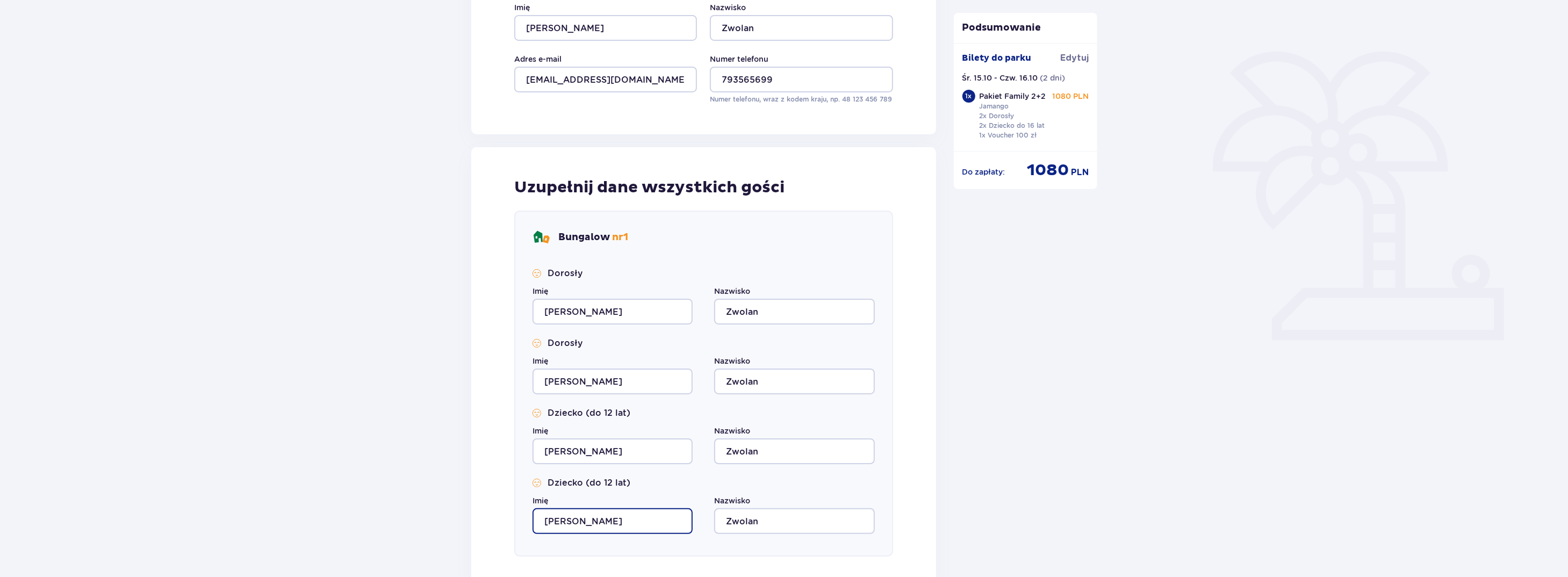
type input "Hanna"
click at [329, 189] on div "Nocleg Pomiń ten krok Osoba rezerwująca Imię Piotr Nazwisko Zwolan Adres e-mail…" at bounding box center [784, 314] width 1568 height 889
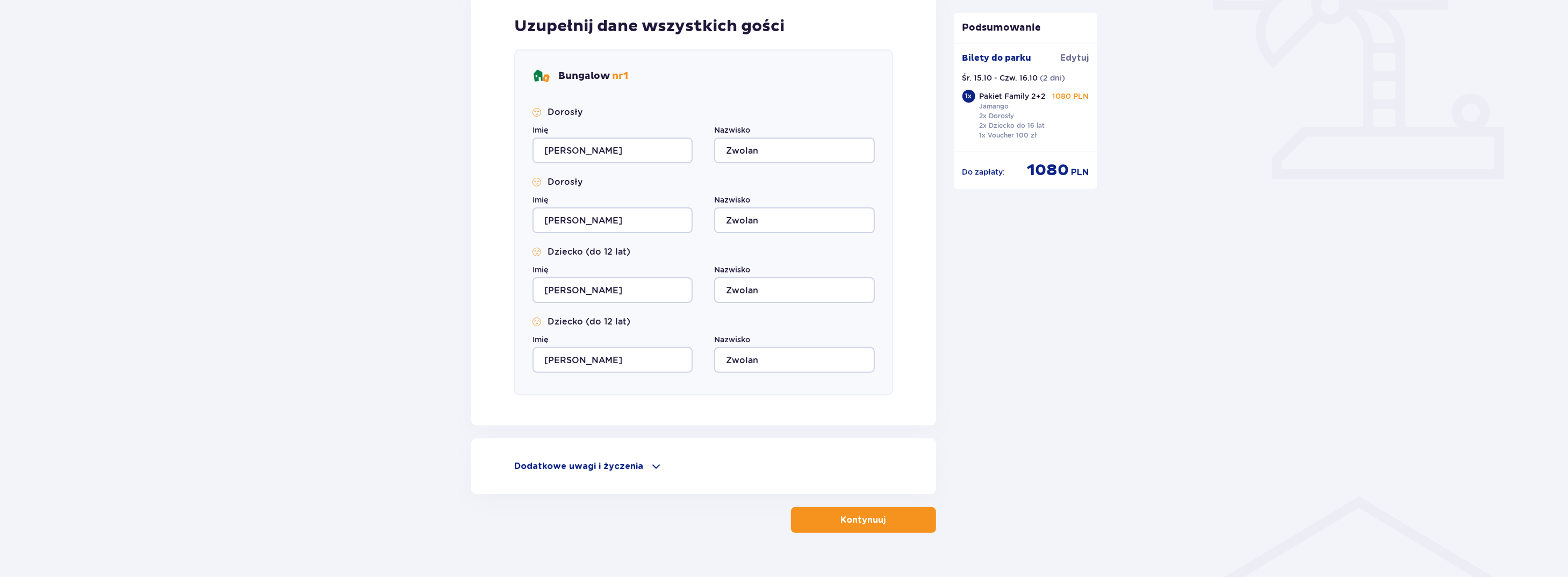
scroll to position [396, 0]
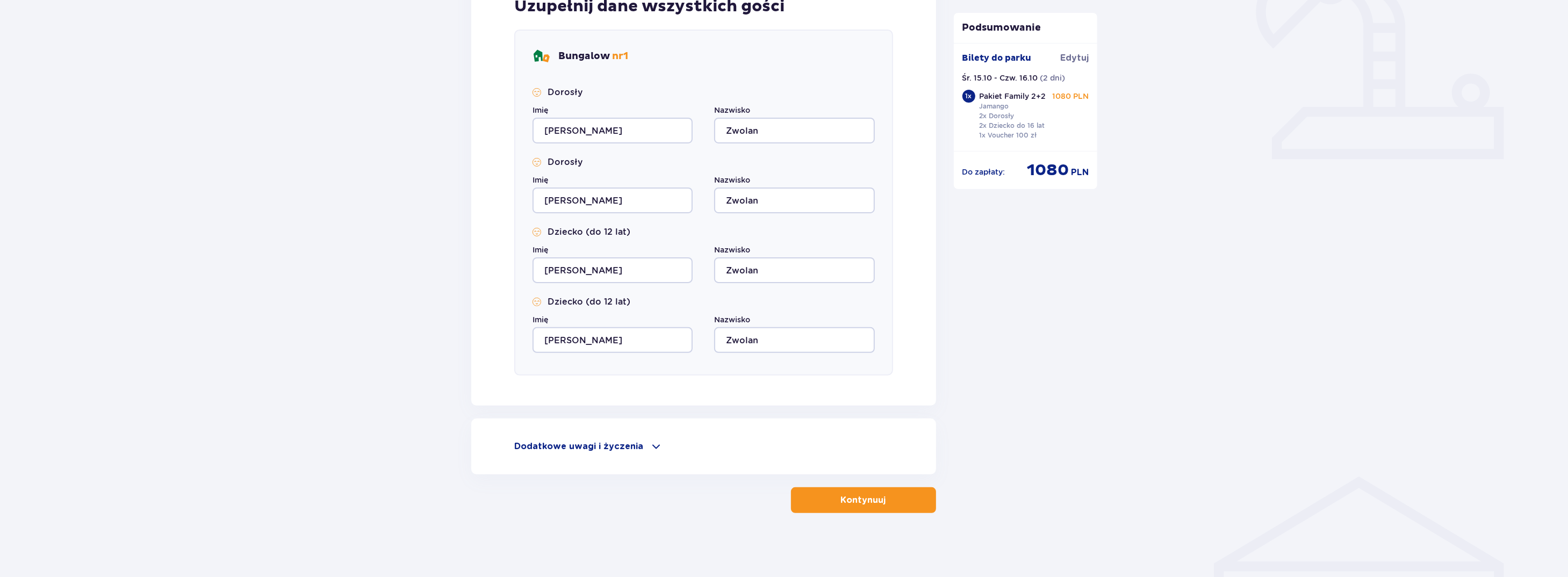
click at [654, 446] on span at bounding box center [656, 446] width 13 height 13
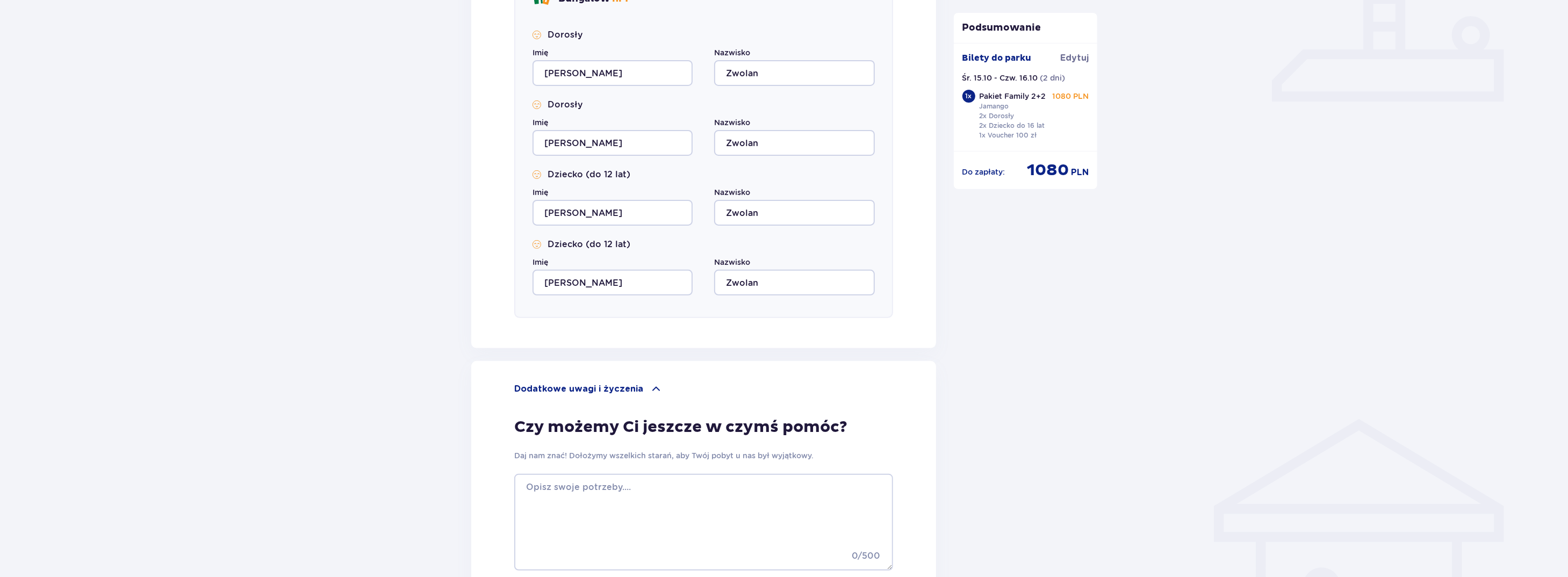
scroll to position [557, 0]
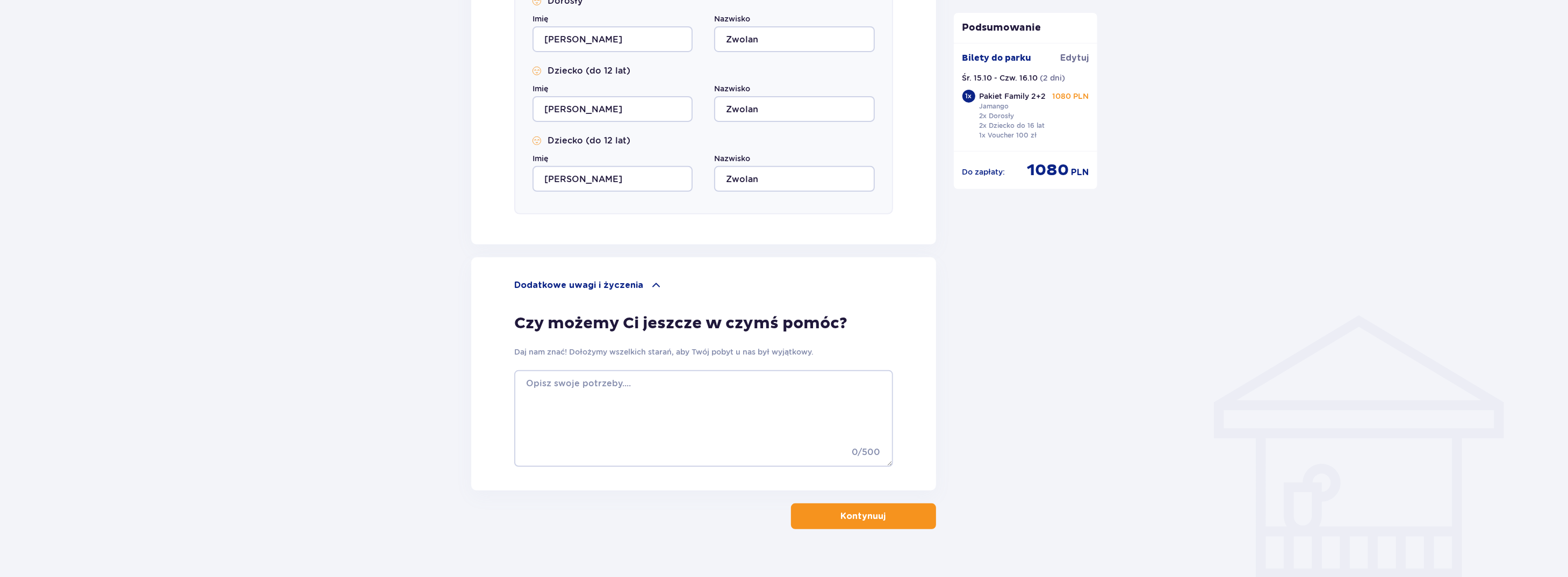
click at [891, 512] on span "button" at bounding box center [888, 515] width 13 height 13
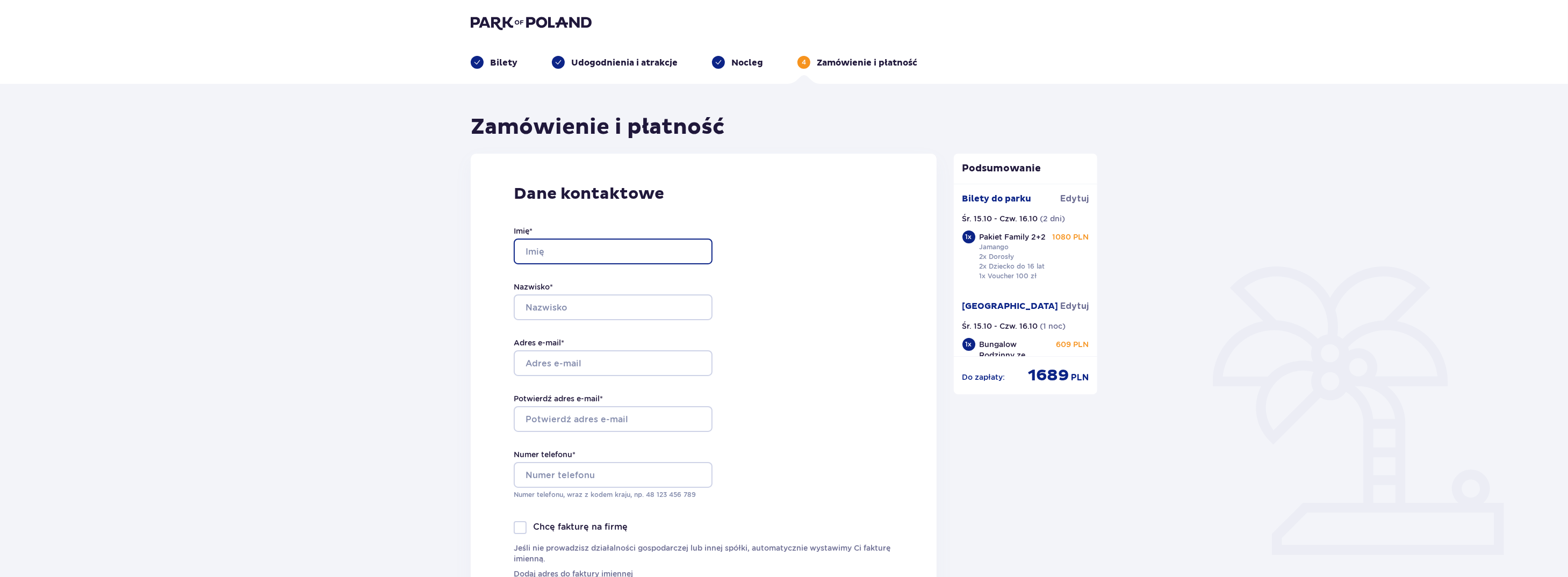
click at [564, 249] on input "Imię *" at bounding box center [613, 251] width 199 height 26
type input "Piotr"
type input "Zwolan"
type input "zwolanpiotr@gmail.com"
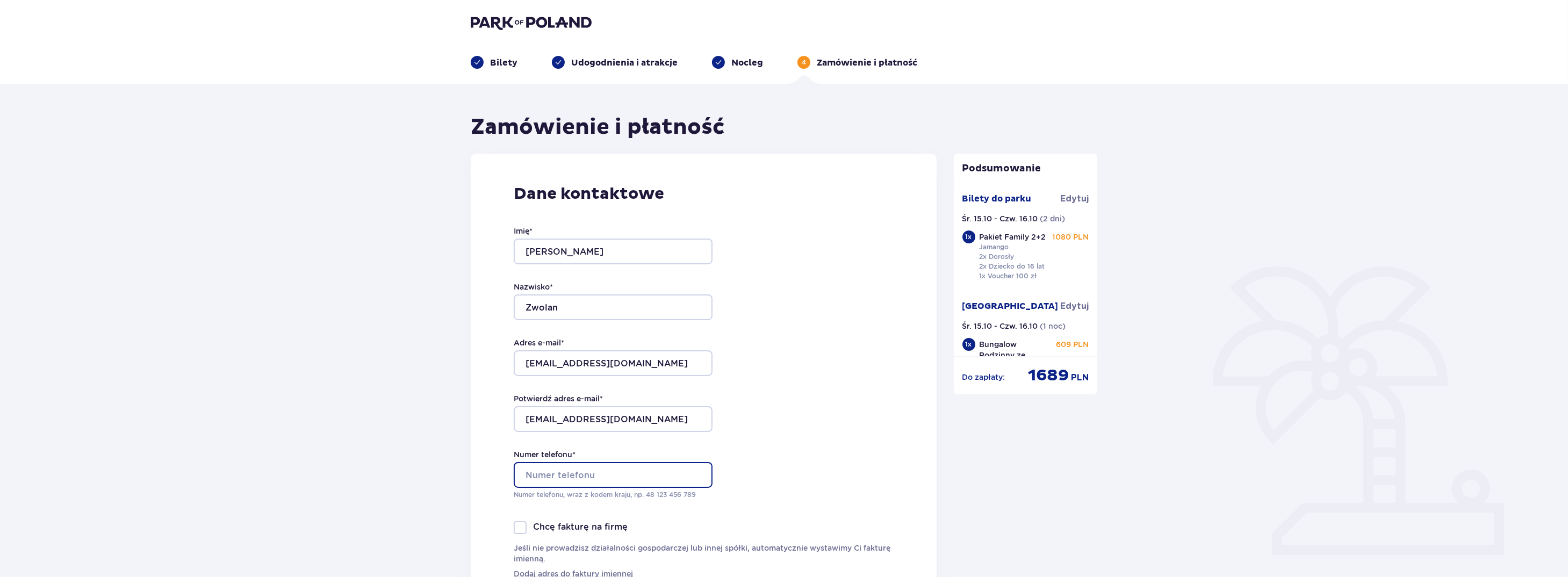
type input "793565699"
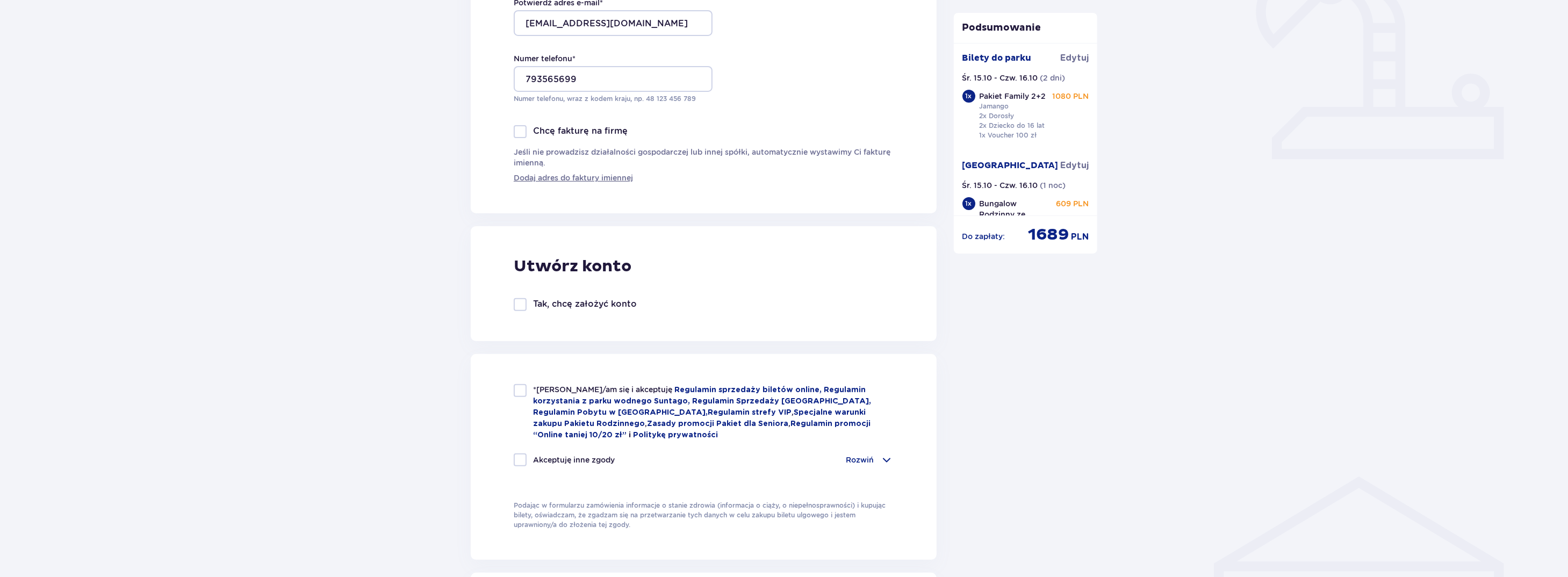
scroll to position [429, 0]
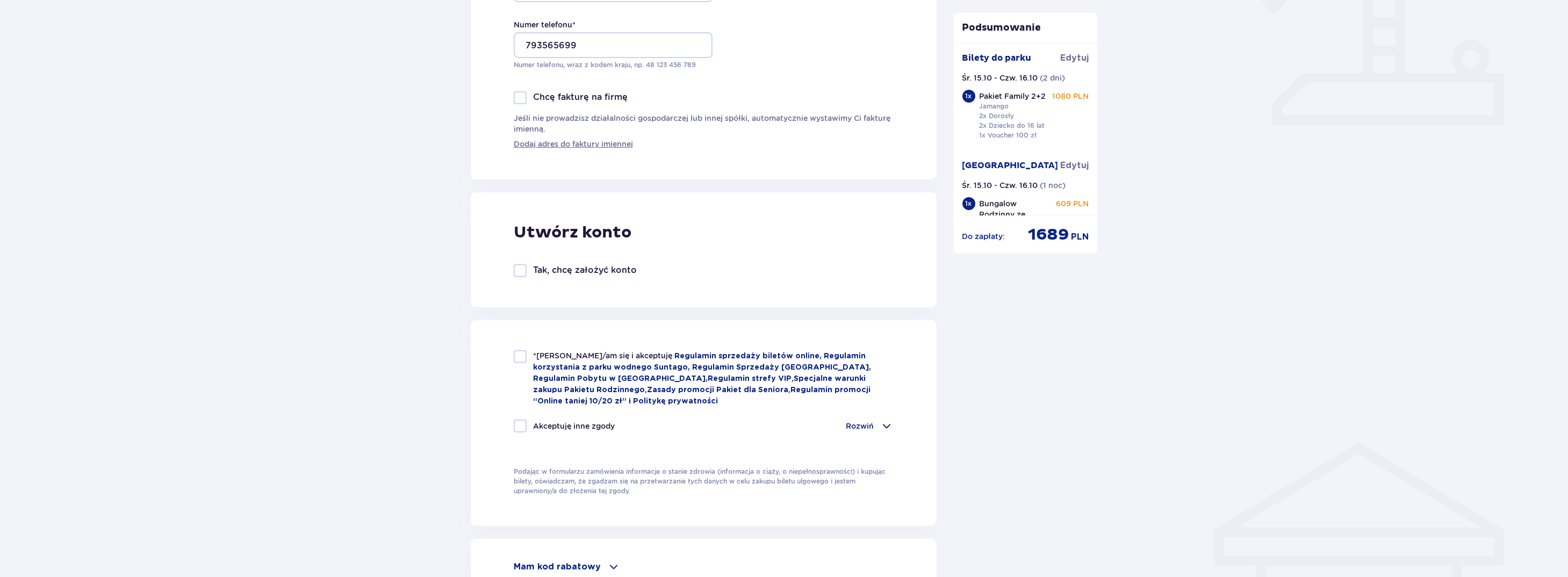
click at [521, 359] on div at bounding box center [520, 356] width 13 height 13
checkbox input "true"
click at [522, 270] on div at bounding box center [520, 270] width 13 height 13
checkbox input "true"
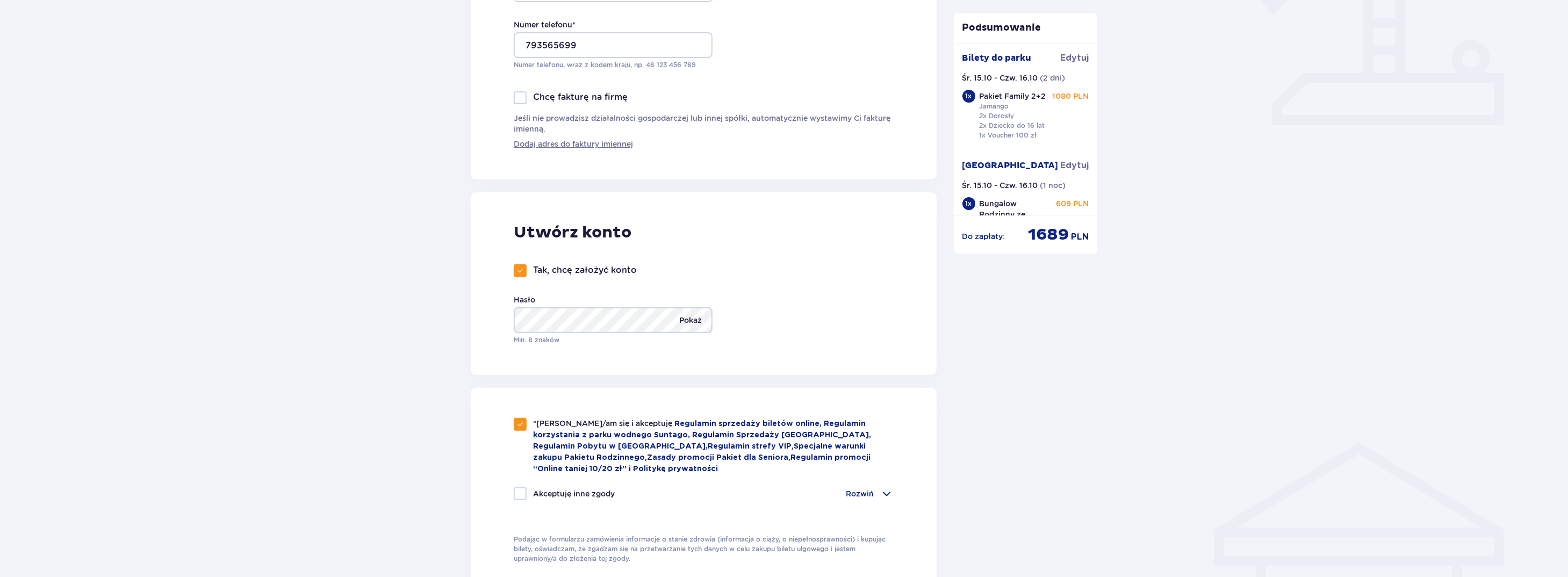
click at [693, 317] on p "Pokaż" at bounding box center [690, 320] width 23 height 26
click at [693, 317] on p "Ukryj" at bounding box center [692, 320] width 20 height 26
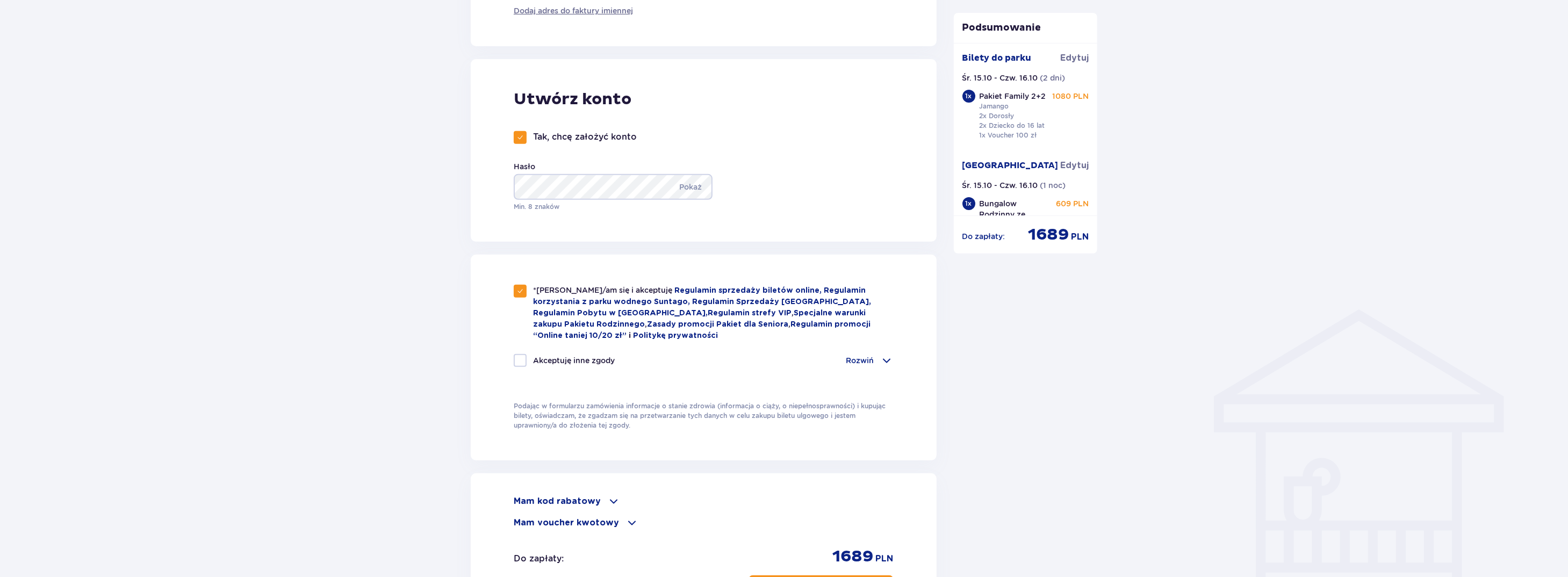
scroll to position [590, 0]
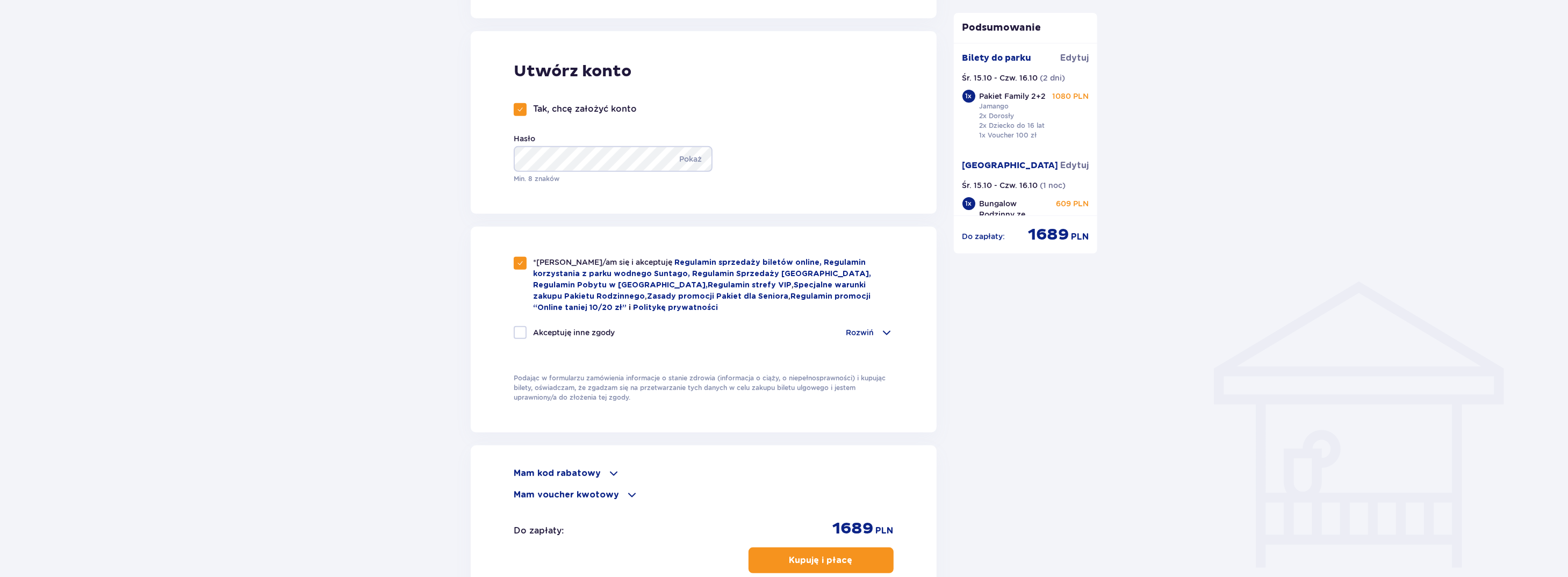
click at [626, 493] on span at bounding box center [632, 494] width 13 height 13
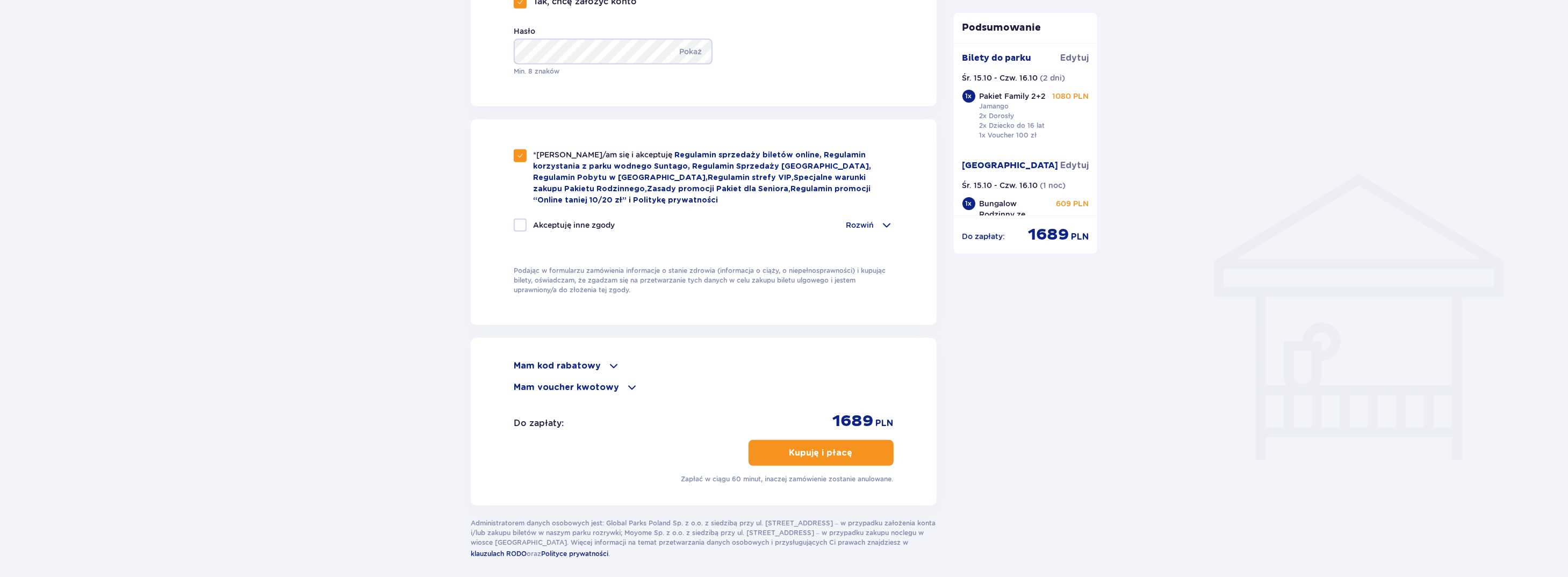
click at [820, 455] on p "Kupuję i płacę" at bounding box center [821, 452] width 63 height 12
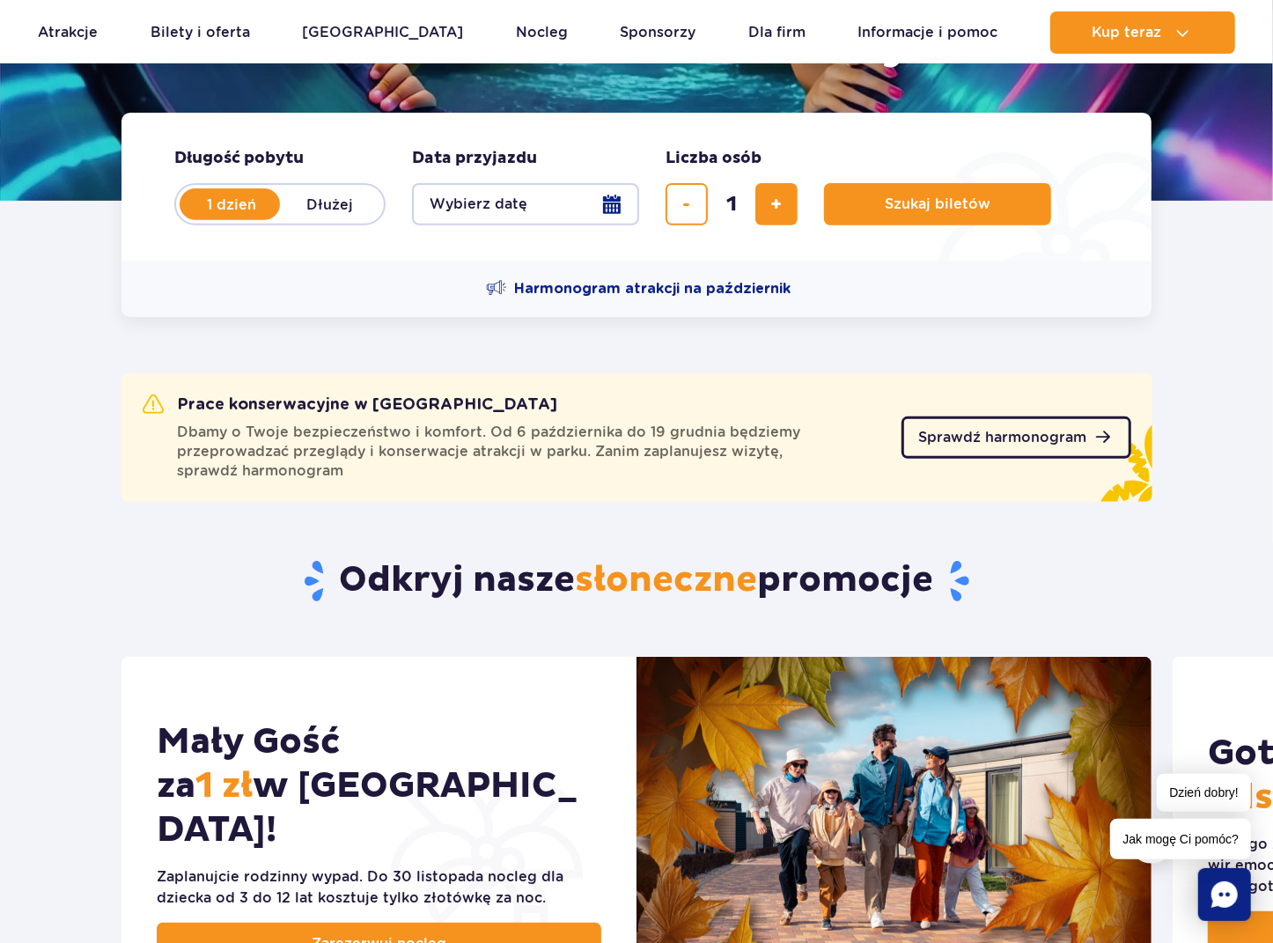
click at [1050, 439] on span "Sprawdź harmonogram" at bounding box center [1003, 438] width 168 height 14
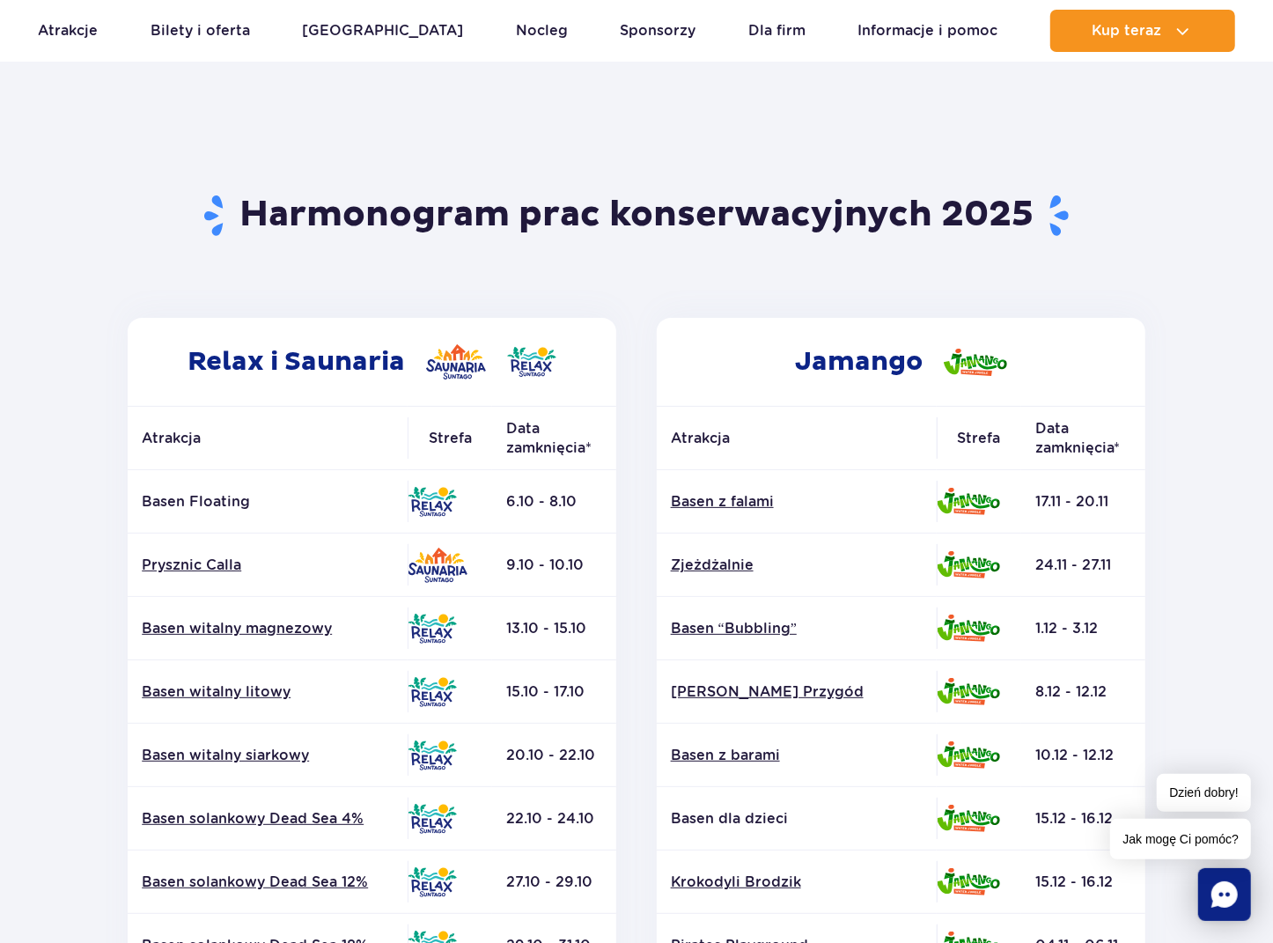
scroll to position [88, 0]
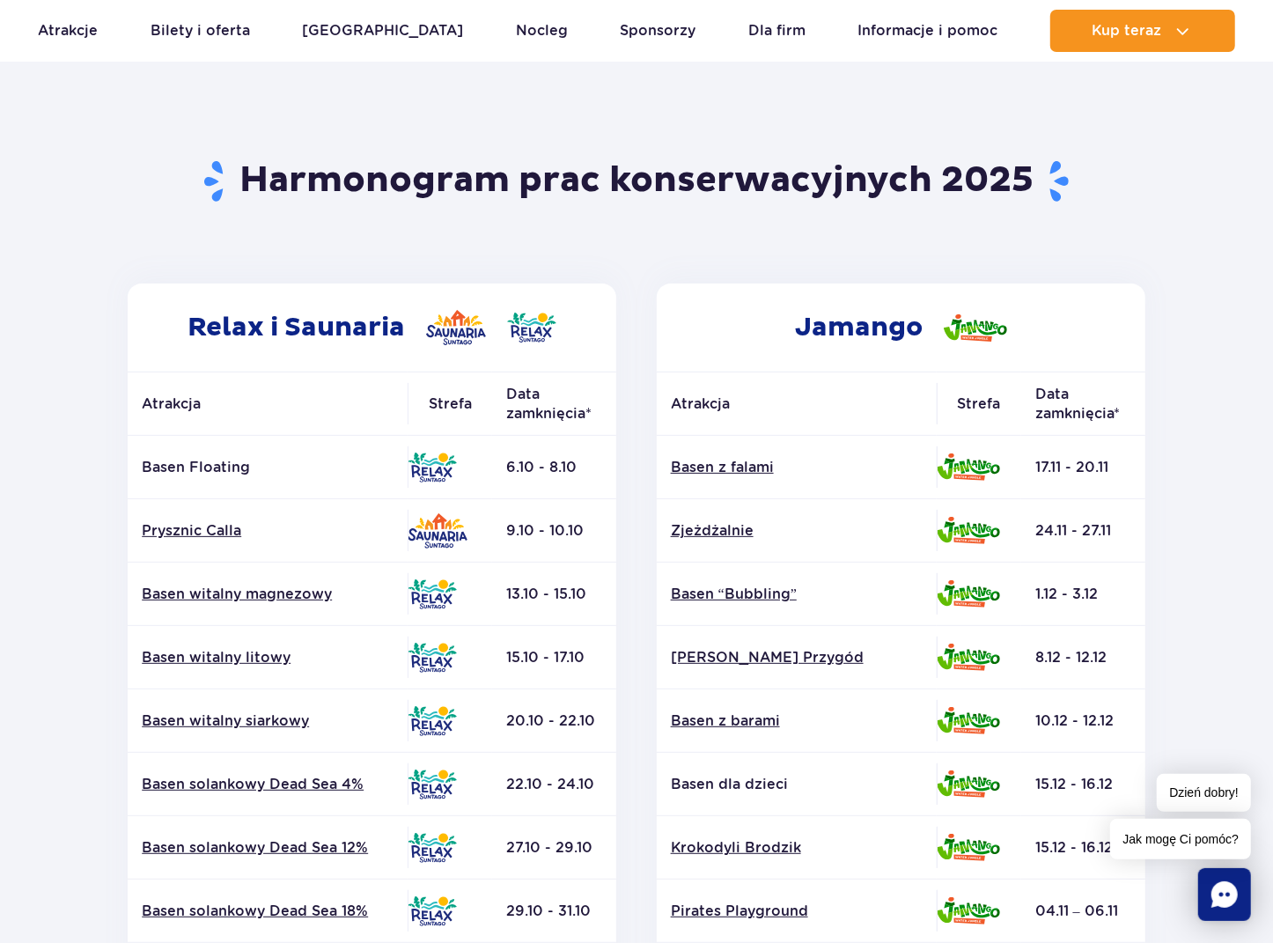
drag, startPoint x: 586, startPoint y: 654, endPoint x: 537, endPoint y: 655, distance: 49.3
click at [537, 655] on td "15.10 - 17.10" at bounding box center [554, 657] width 124 height 63
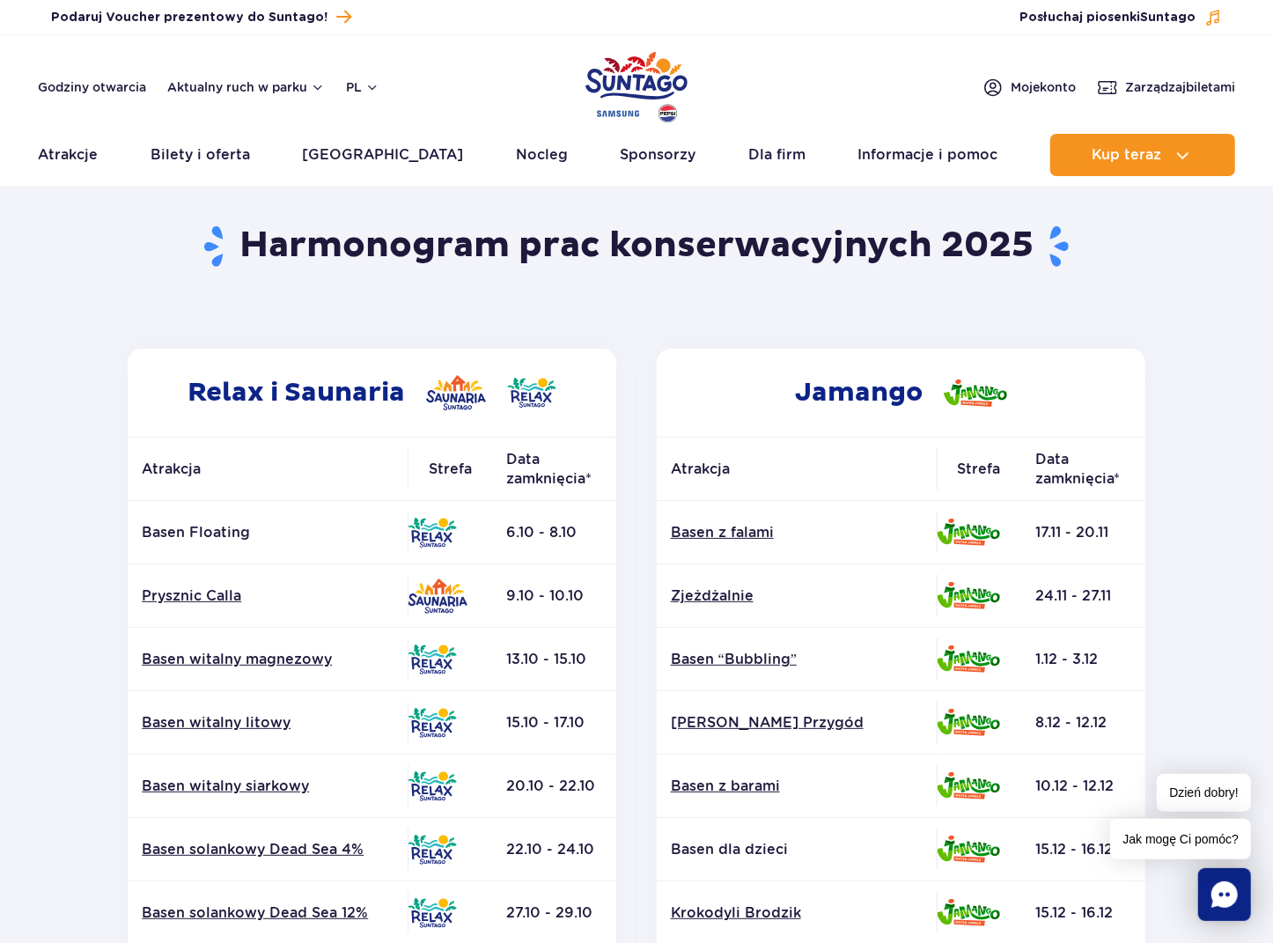
scroll to position [0, 0]
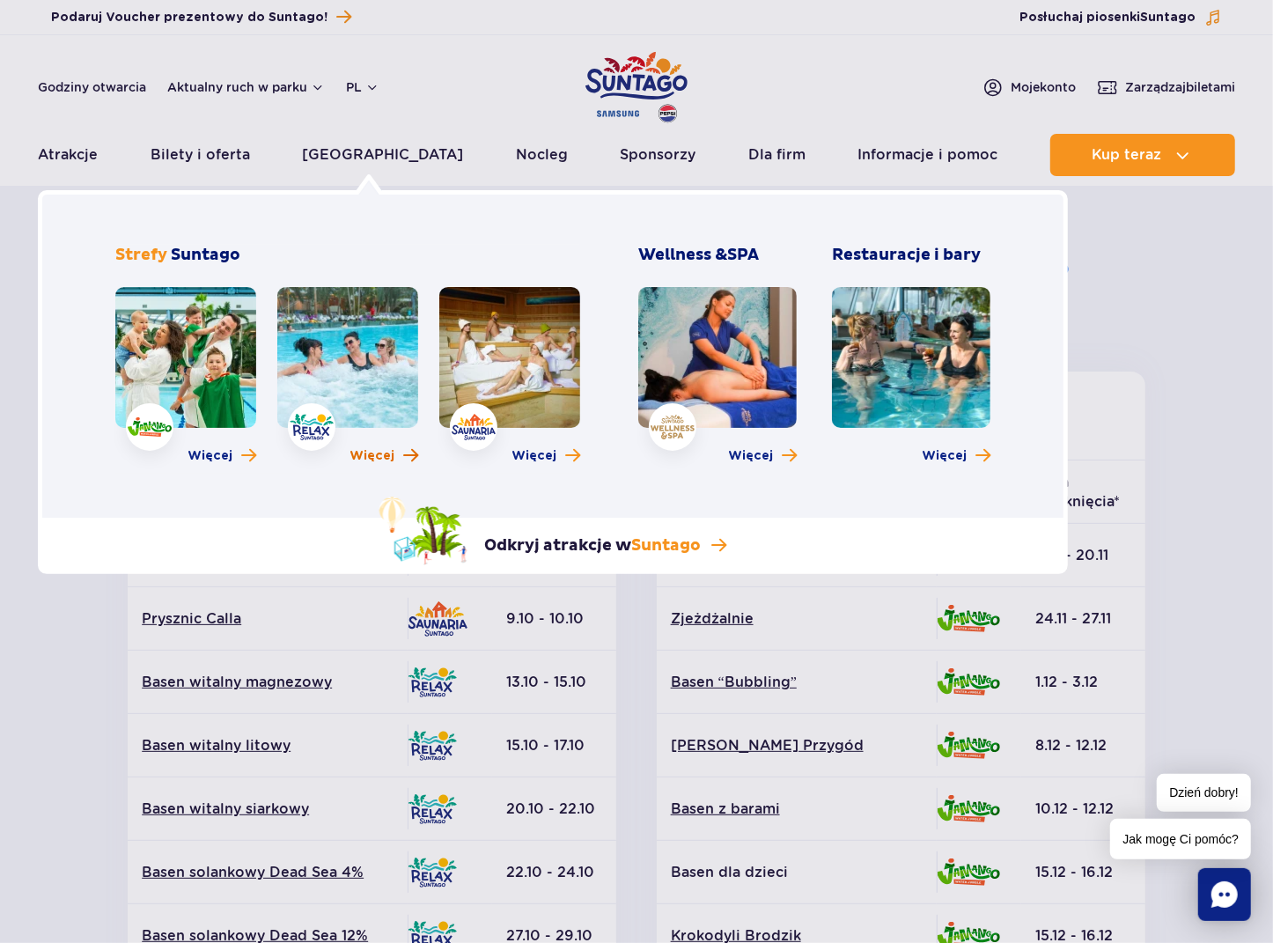
click at [385, 457] on span "Więcej" at bounding box center [372, 456] width 45 height 18
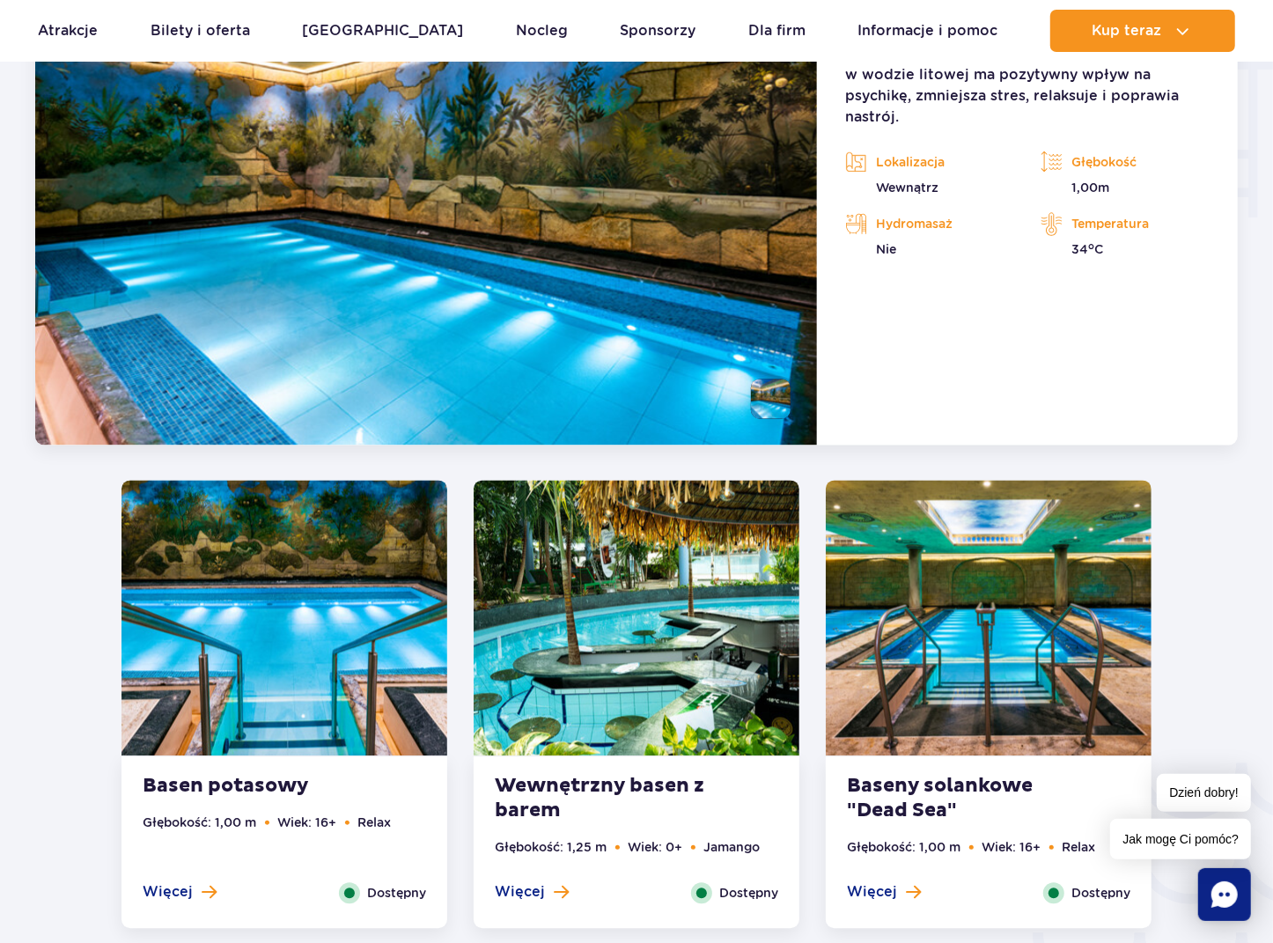
scroll to position [2120, 0]
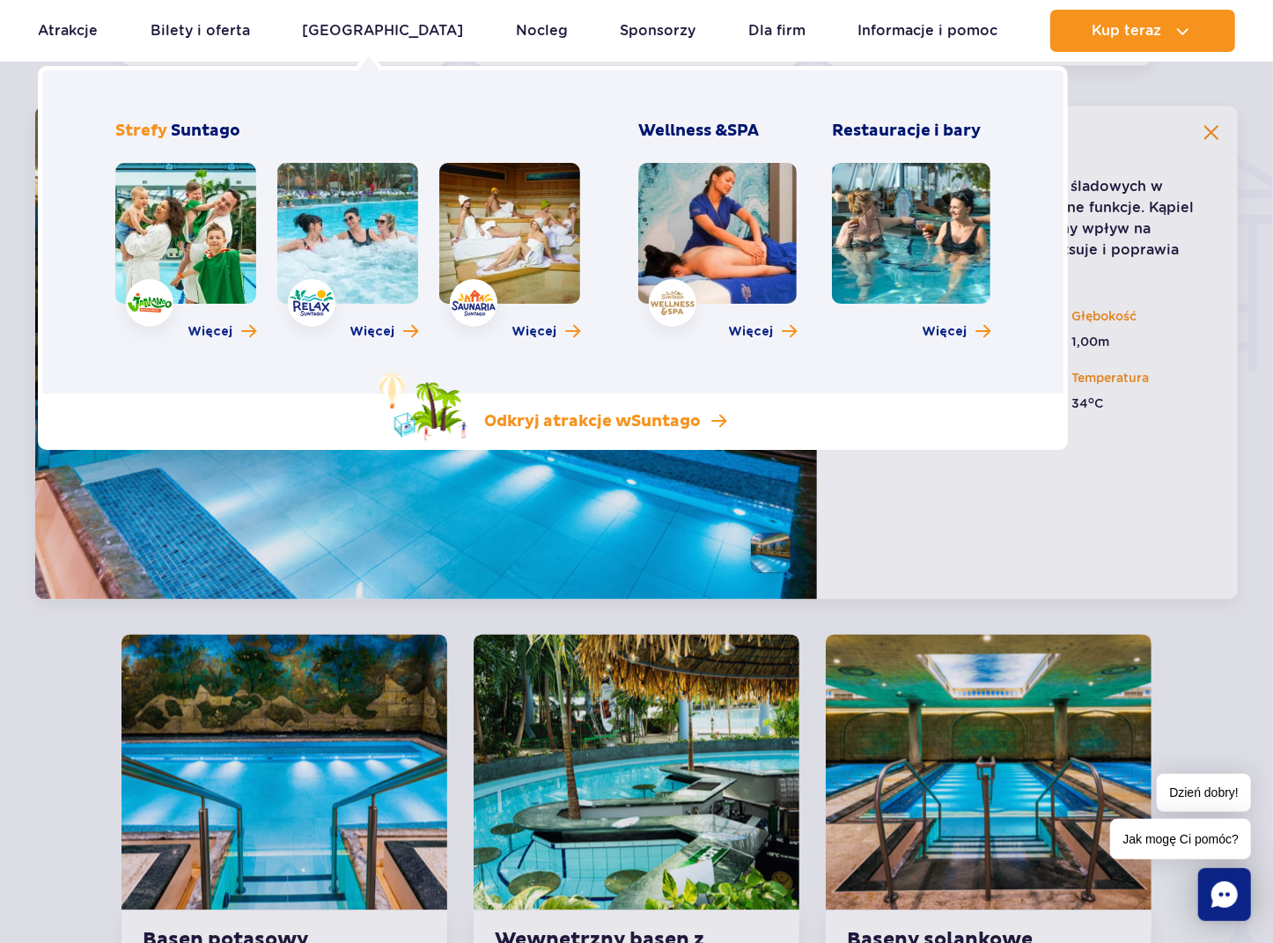
click at [617, 422] on p "Odkryj atrakcje w [GEOGRAPHIC_DATA]" at bounding box center [593, 421] width 217 height 21
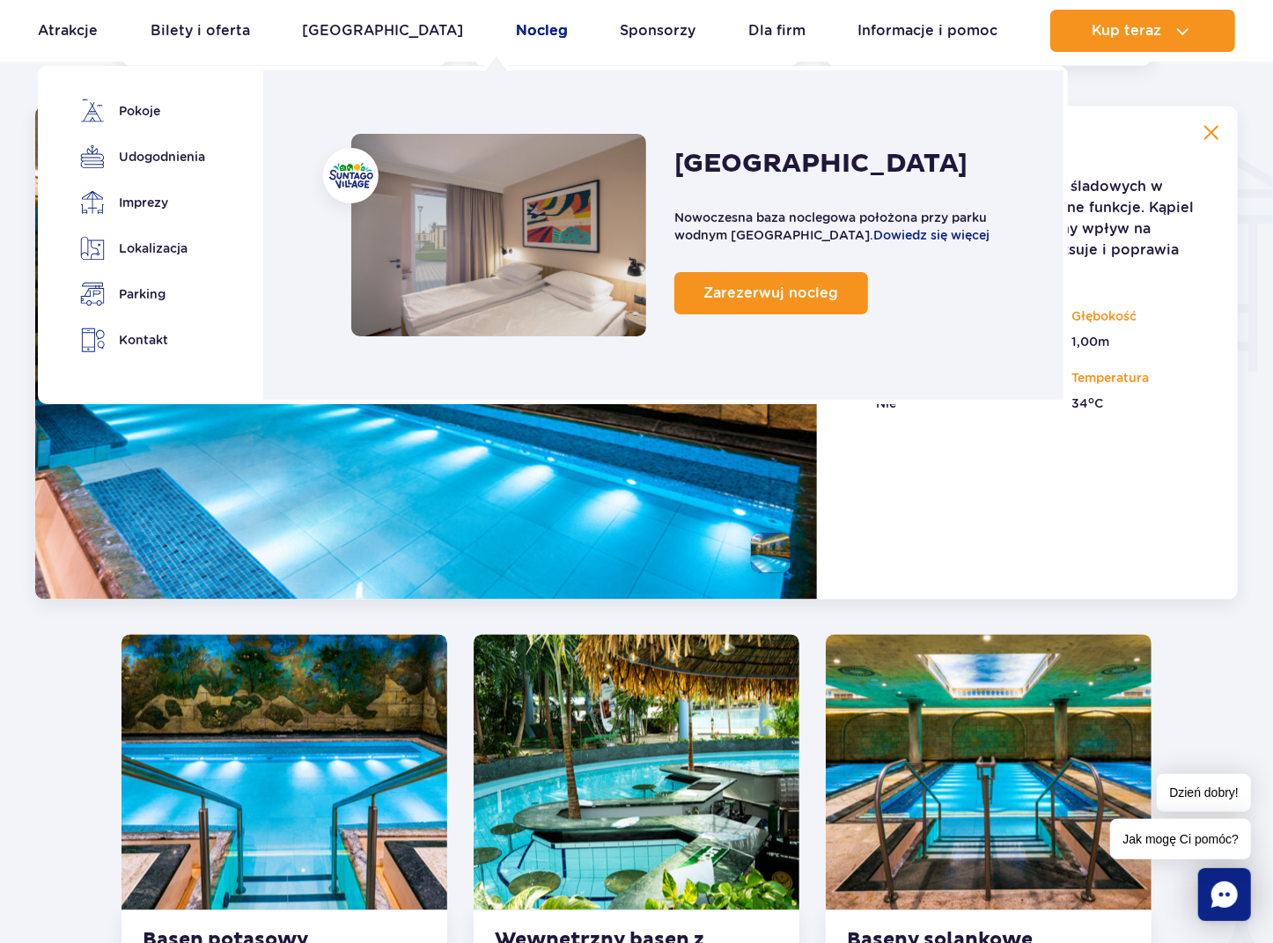
click at [516, 32] on link "Nocleg" at bounding box center [542, 31] width 52 height 42
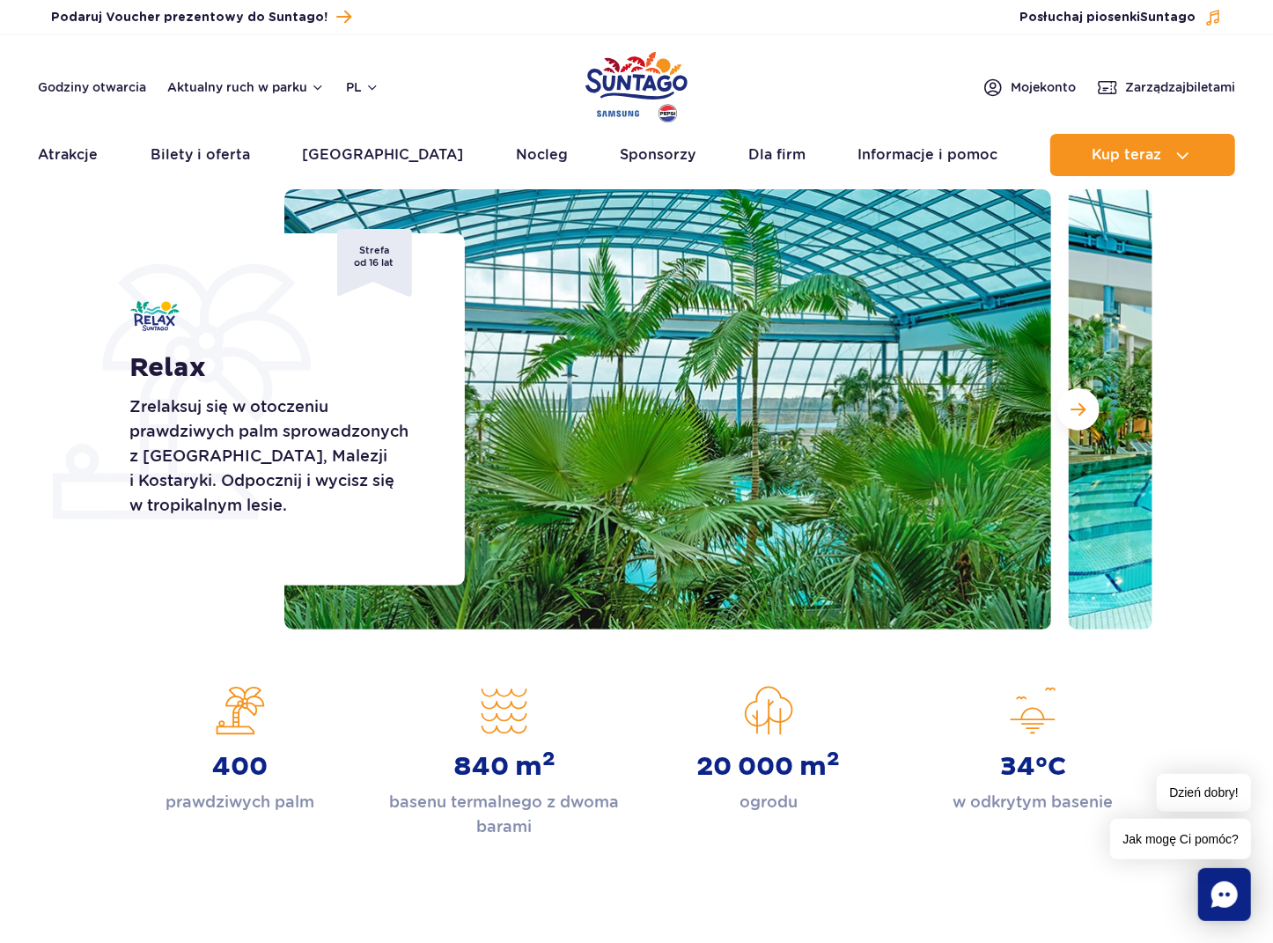
scroll to position [264, 0]
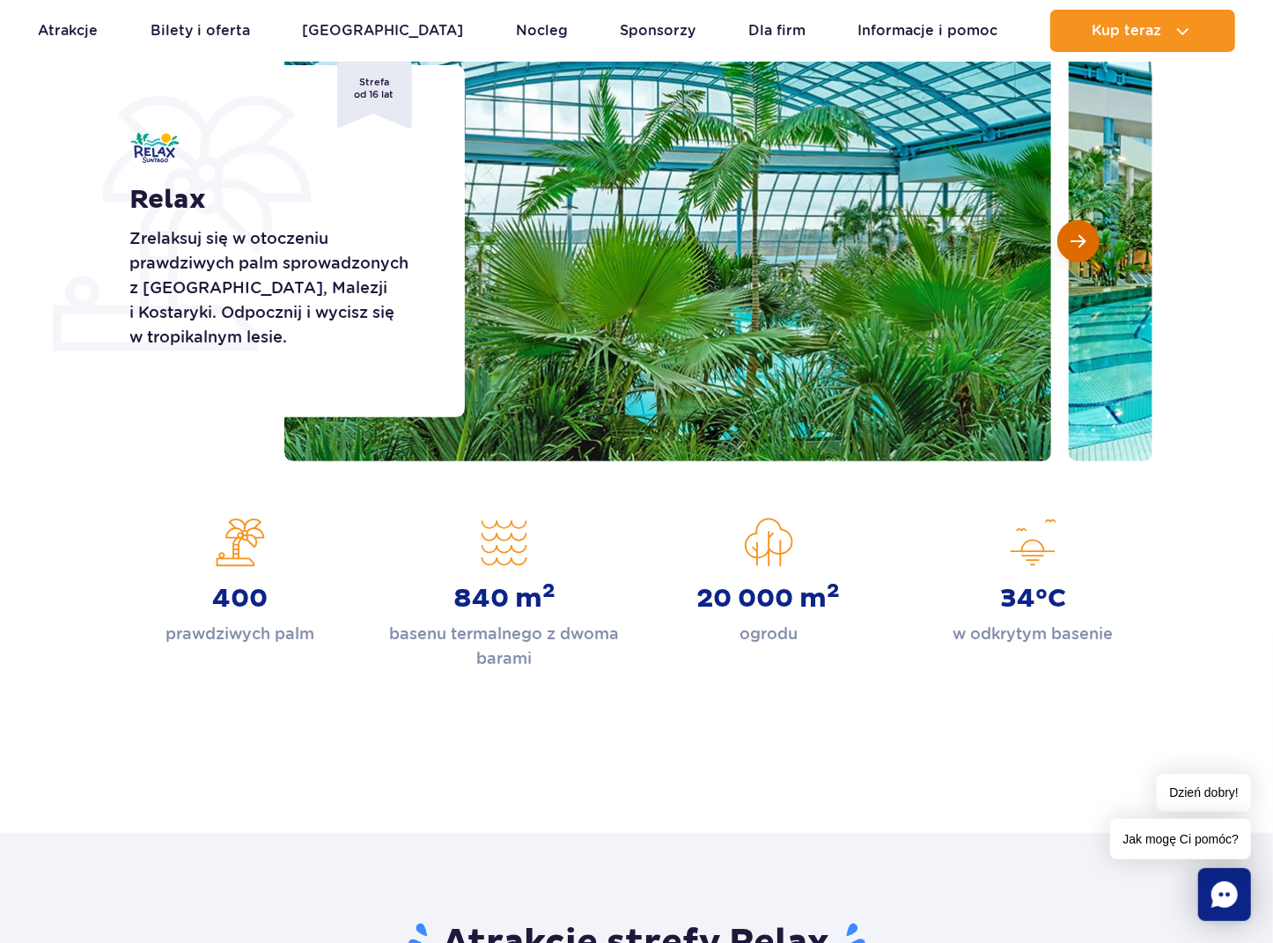
click at [1086, 235] on button "Następny slajd" at bounding box center [1078, 241] width 42 height 42
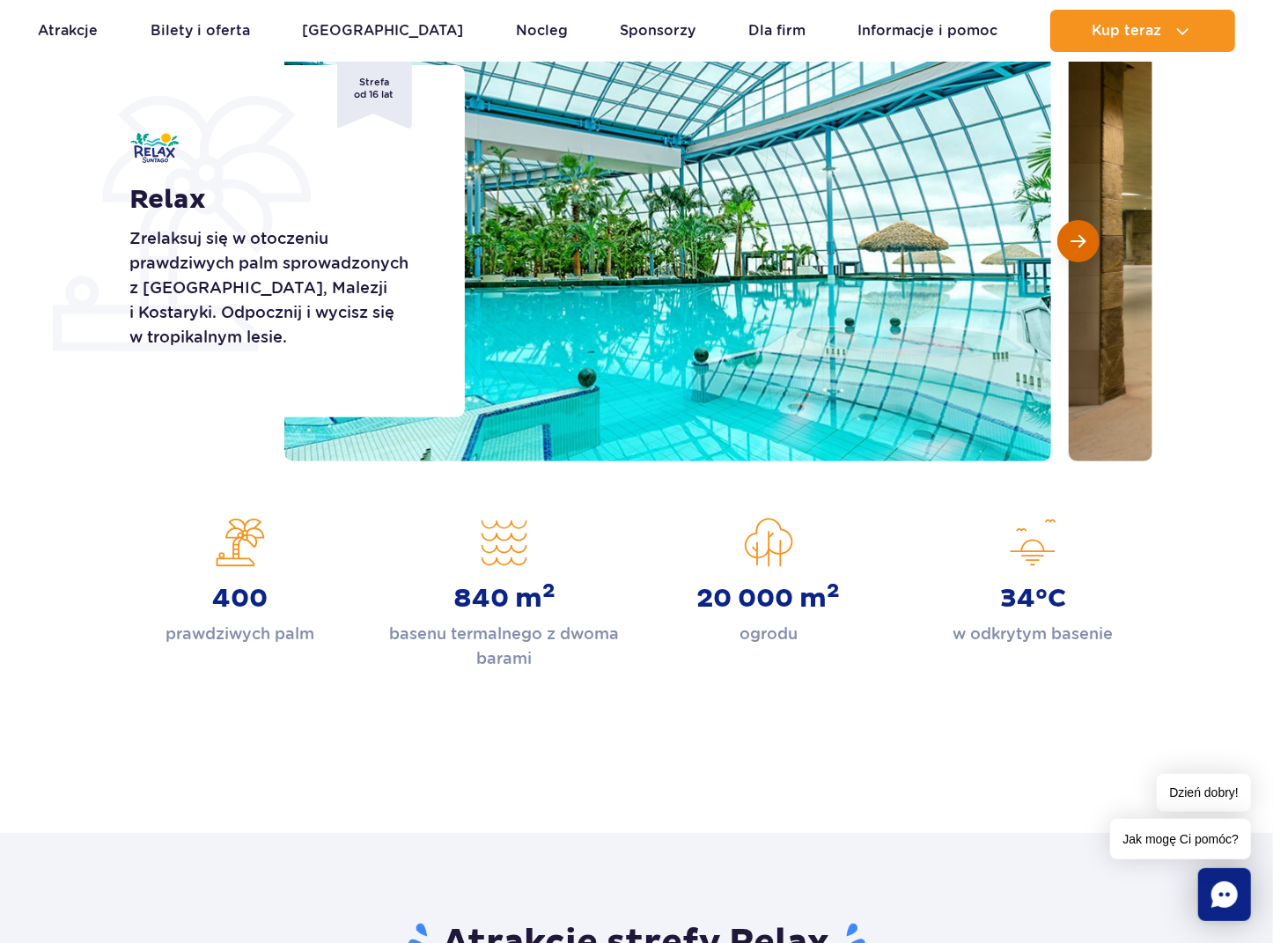
click at [1086, 235] on button "Następny slajd" at bounding box center [1078, 241] width 42 height 42
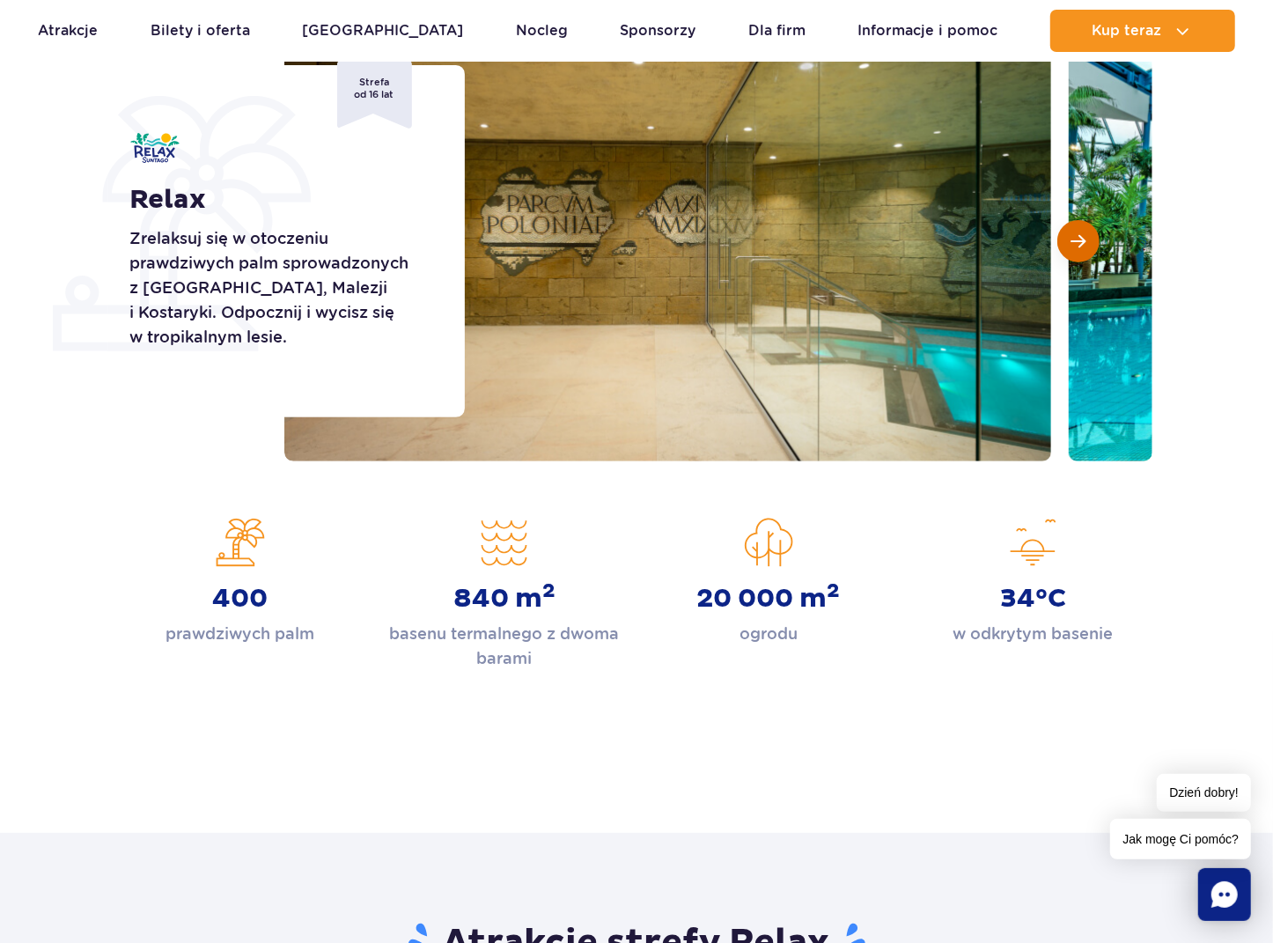
click at [1086, 235] on button "Następny slajd" at bounding box center [1078, 241] width 42 height 42
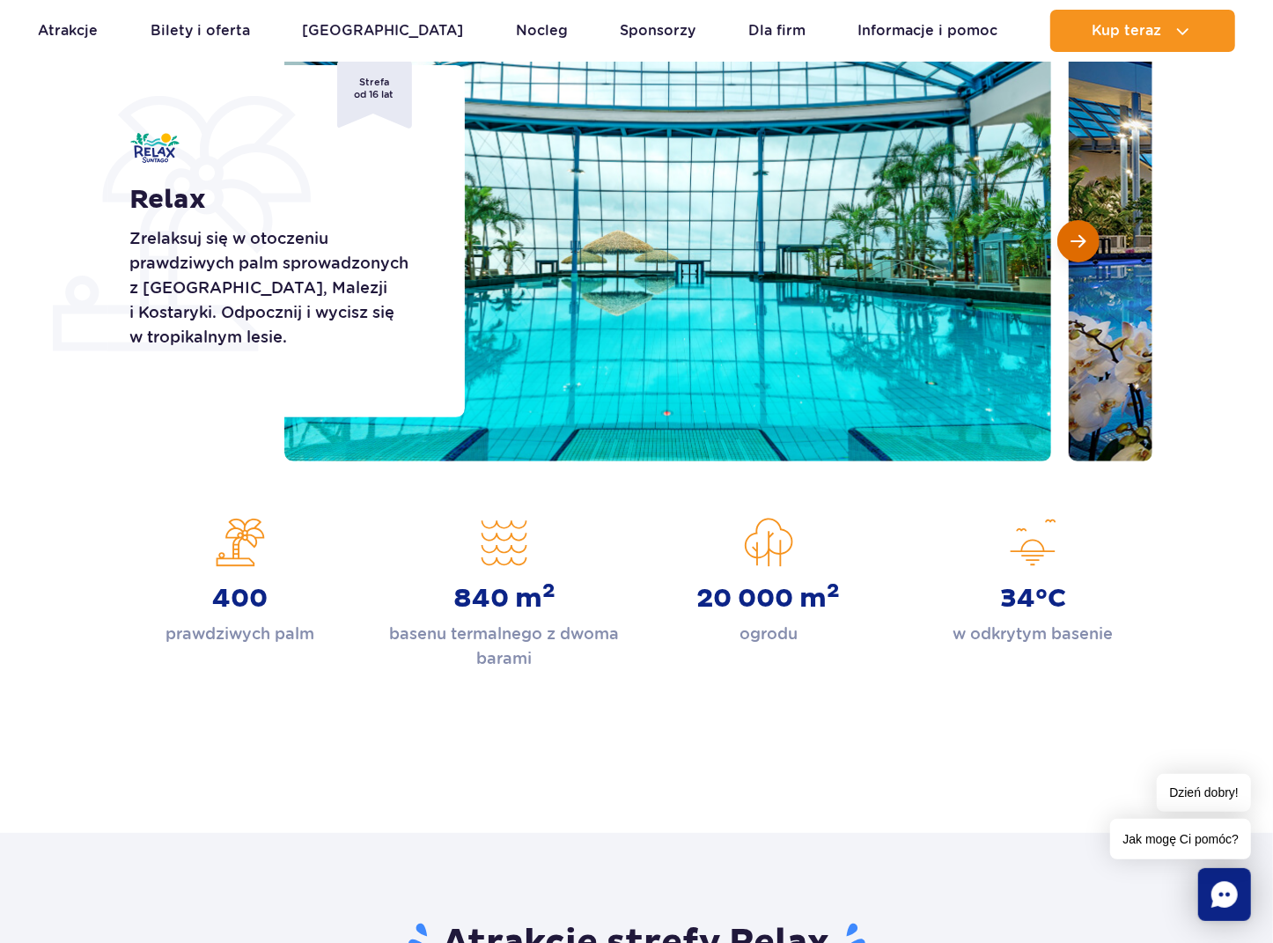
click at [1086, 235] on button "Następny slajd" at bounding box center [1078, 241] width 42 height 42
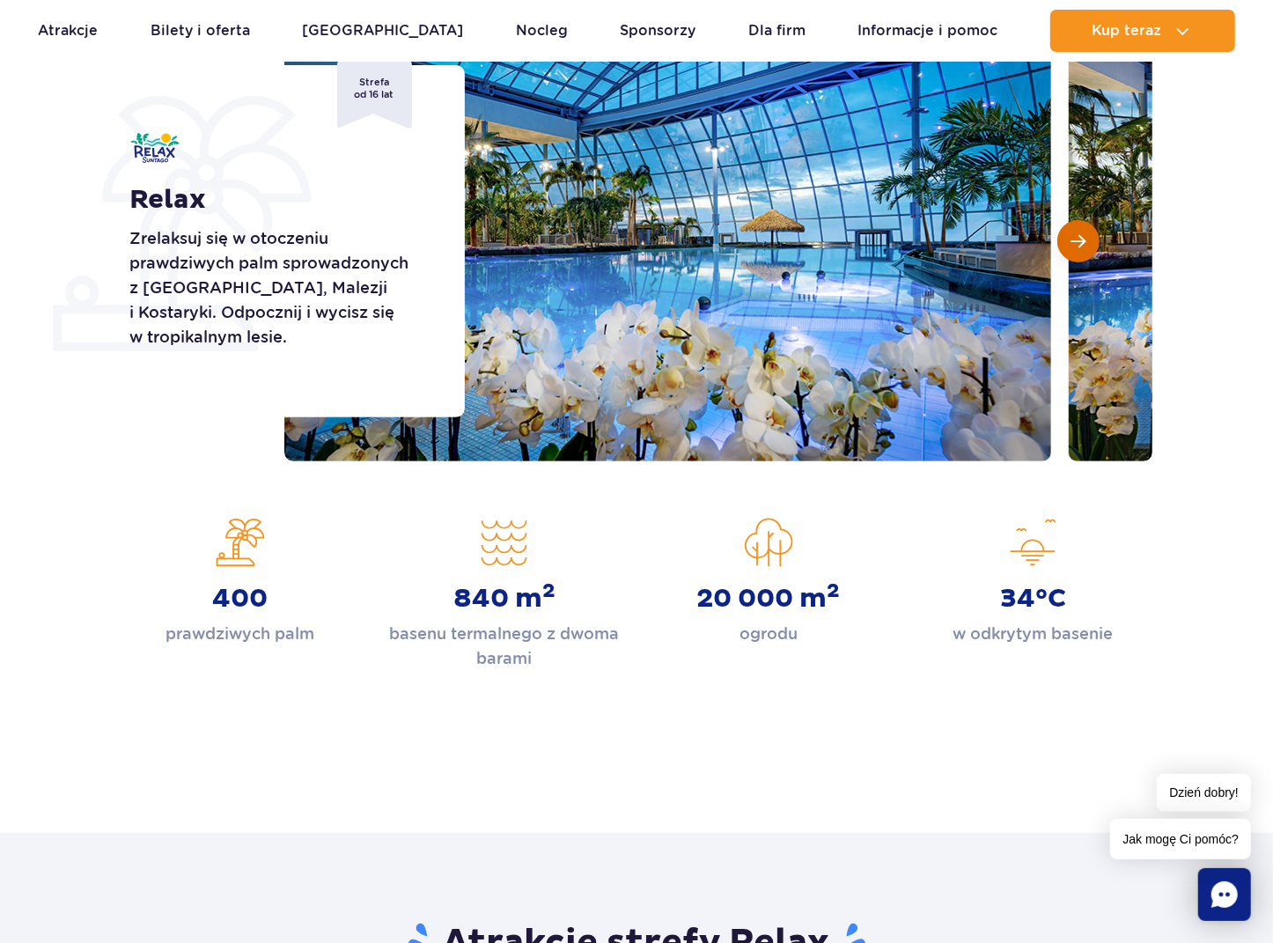
click at [1086, 235] on button "Następny slajd" at bounding box center [1078, 241] width 42 height 42
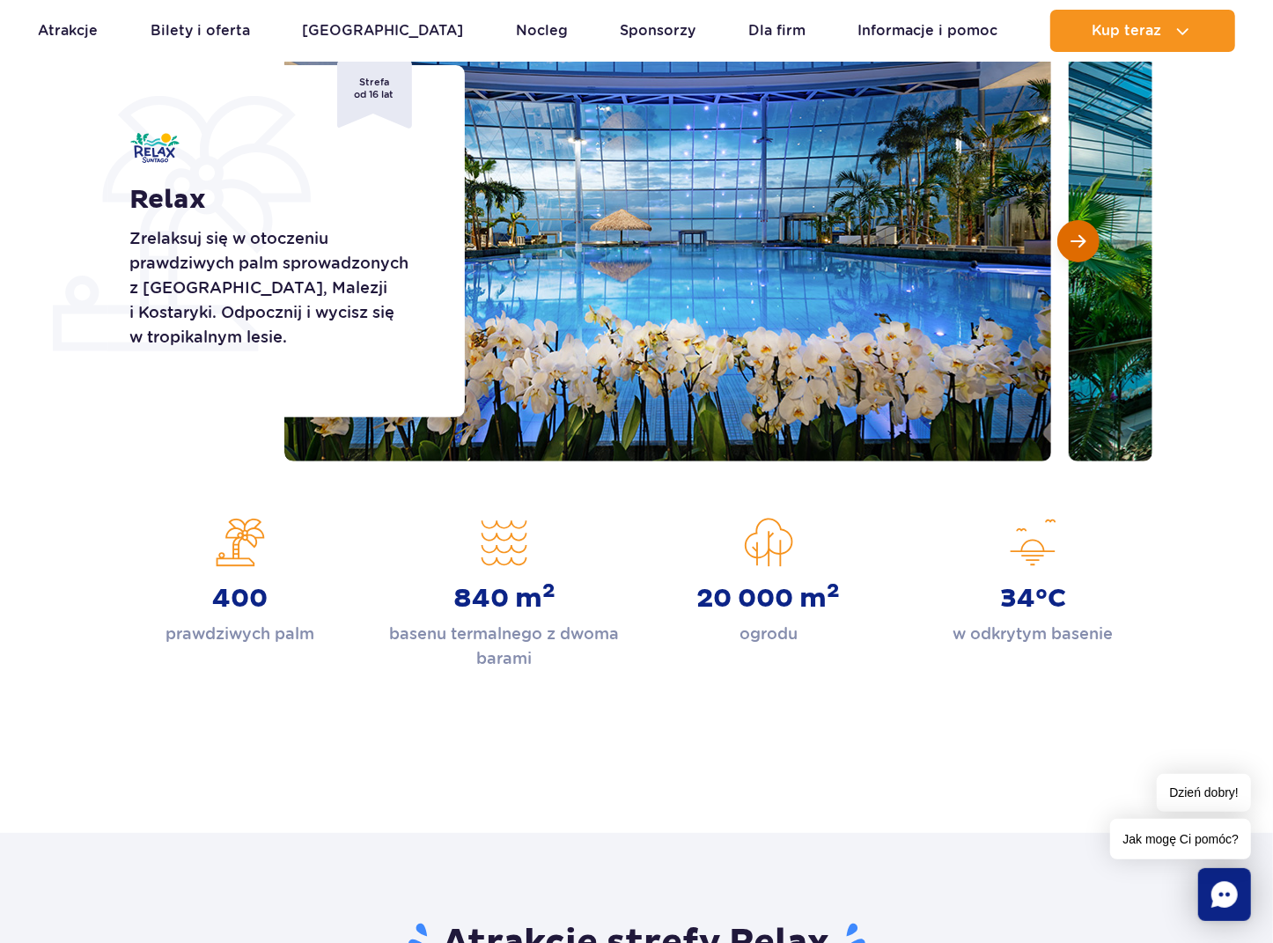
click at [1086, 235] on button "Następny slajd" at bounding box center [1078, 241] width 42 height 42
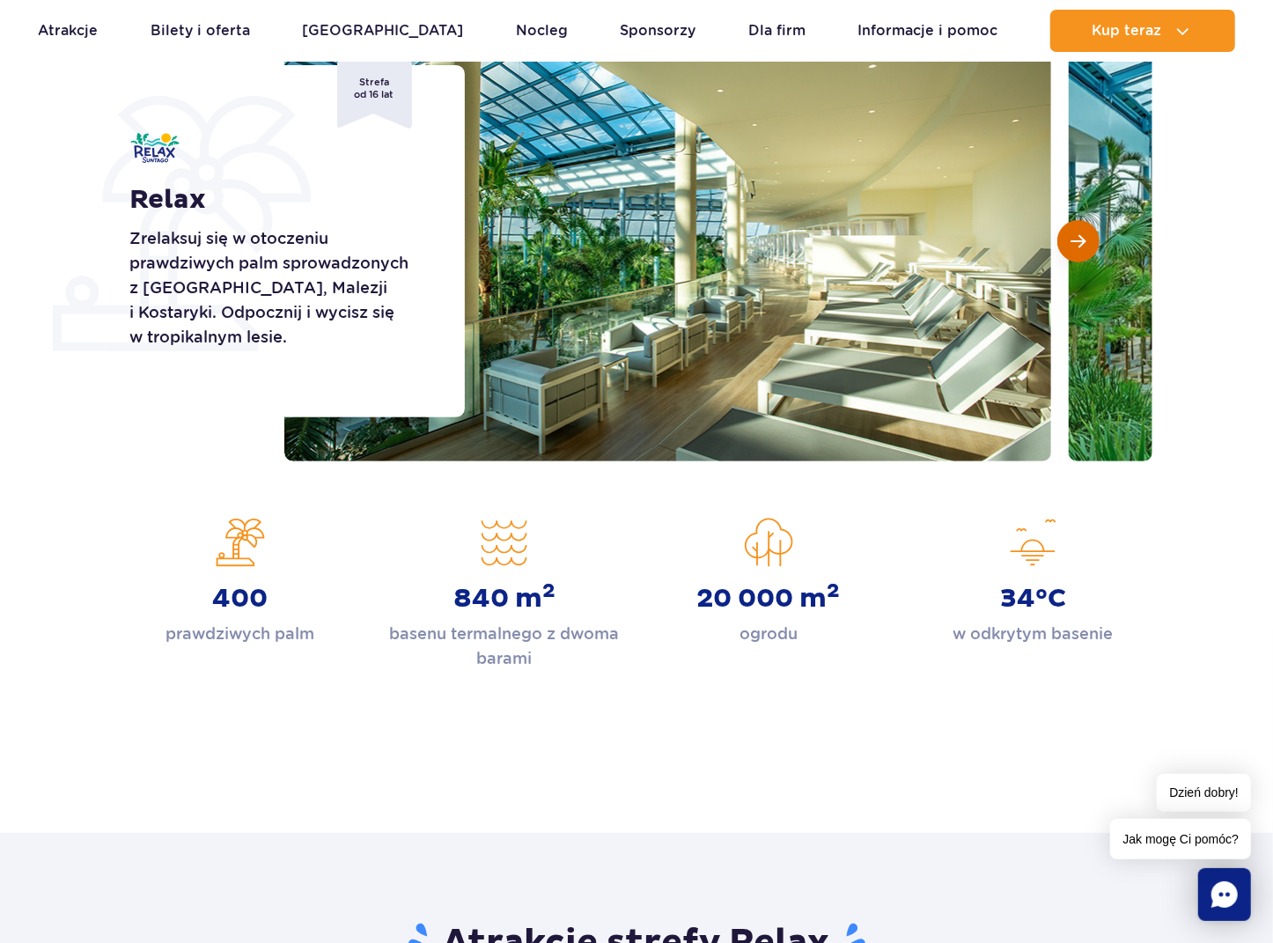
click at [1086, 235] on button "Następny slajd" at bounding box center [1078, 241] width 42 height 42
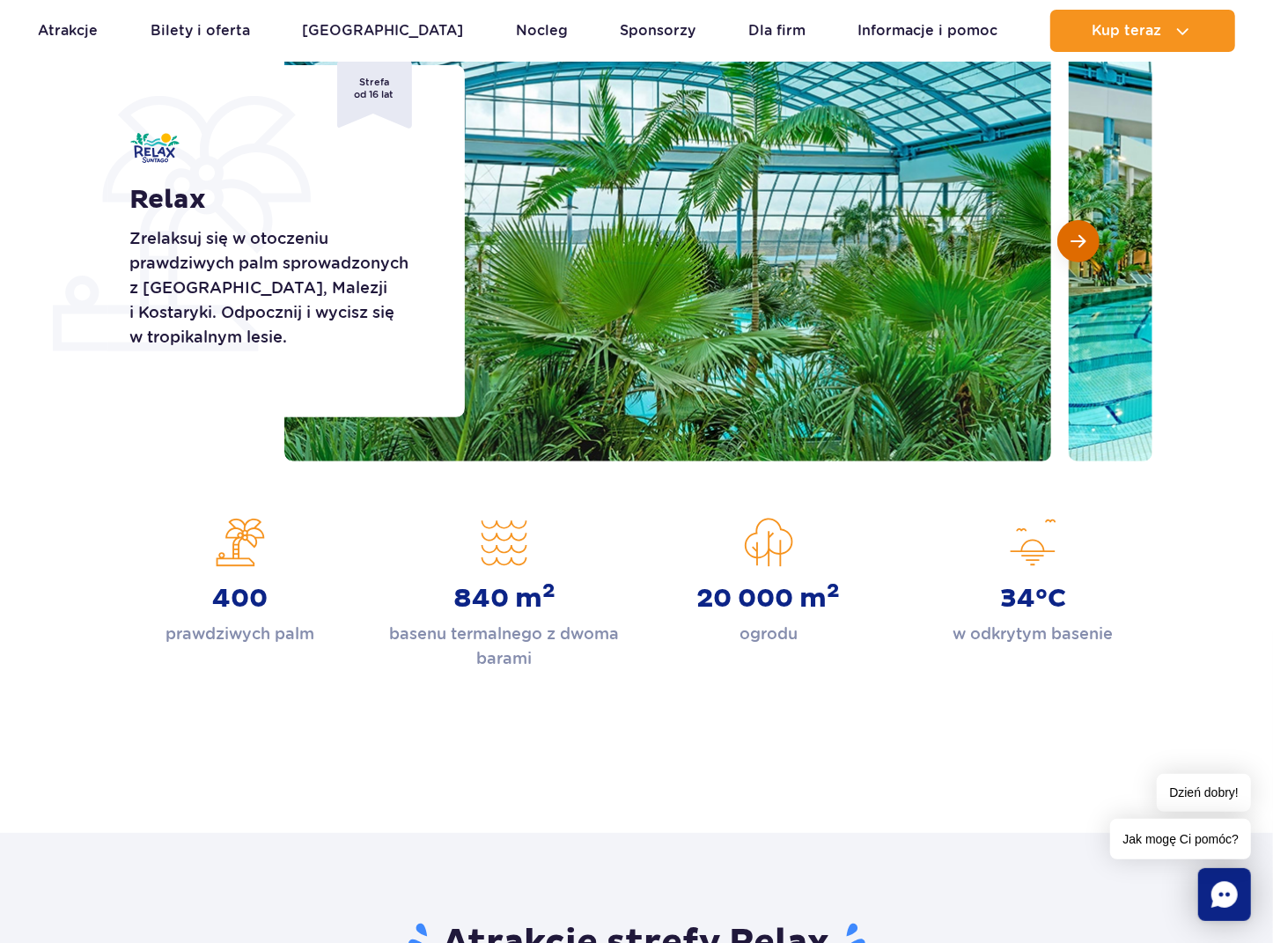
click at [1086, 235] on button "Następny slajd" at bounding box center [1078, 241] width 42 height 42
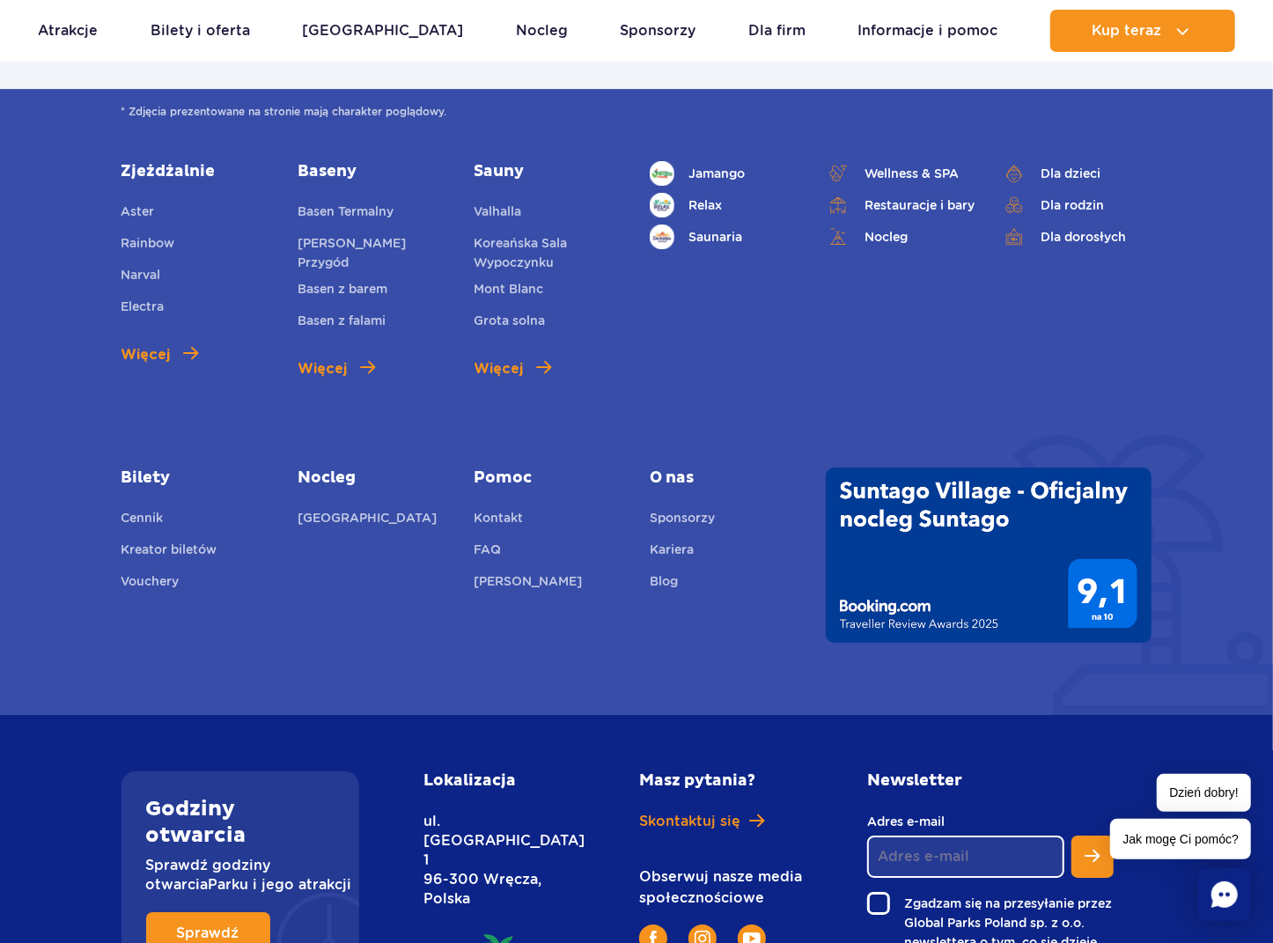
scroll to position [4106, 0]
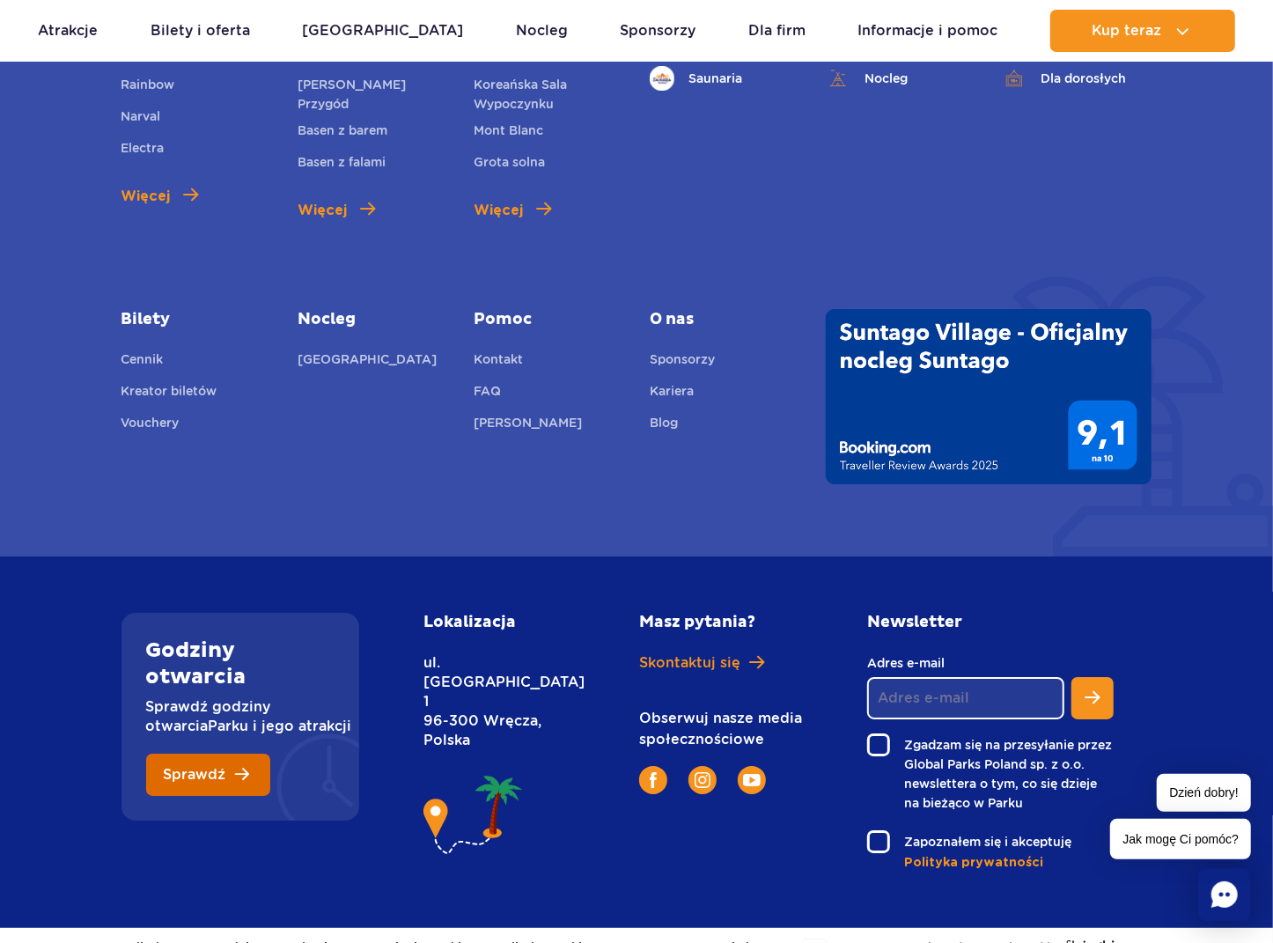
click at [218, 768] on span "Sprawdź" at bounding box center [195, 775] width 63 height 14
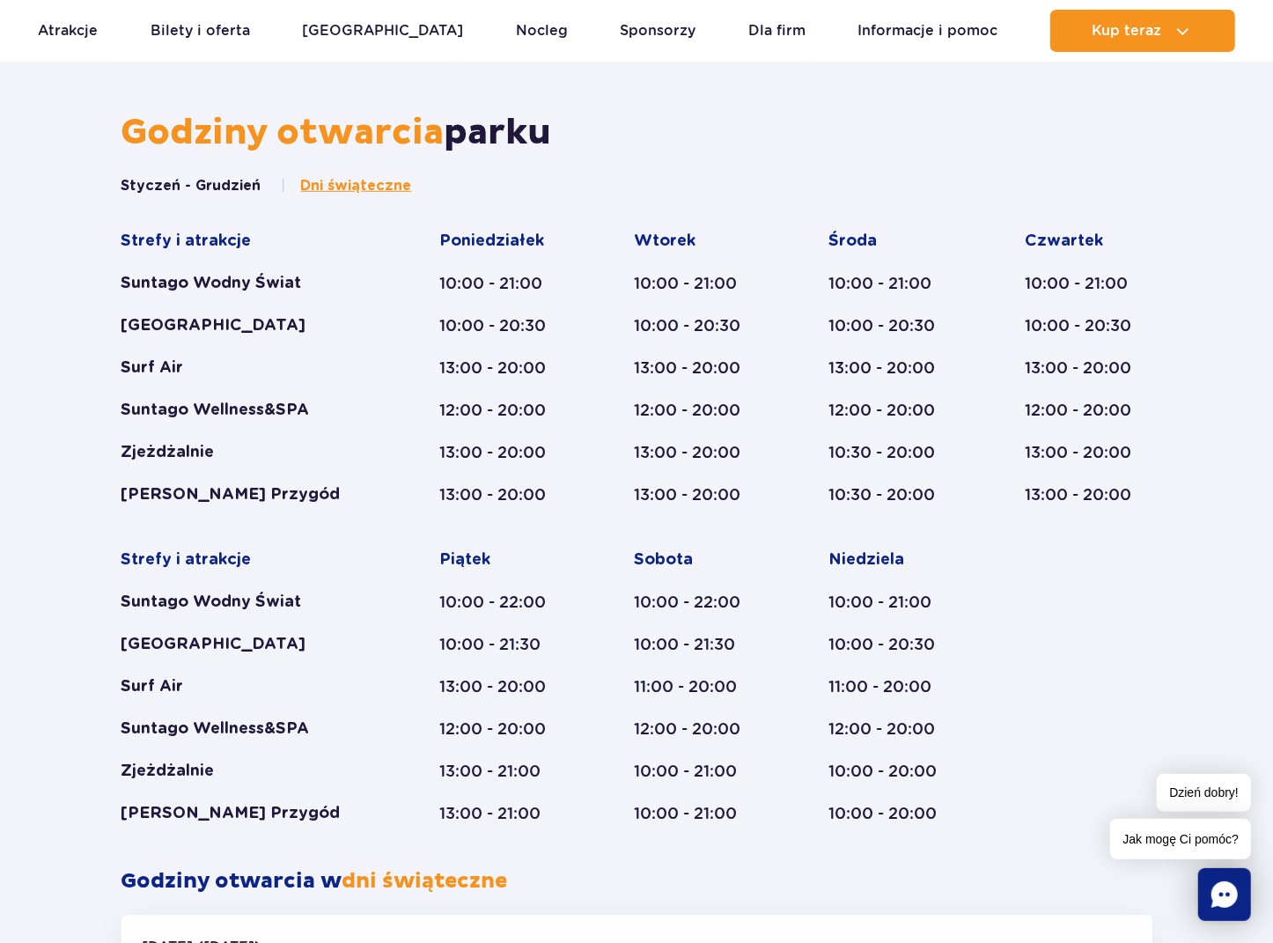
click at [588, 330] on div "Strefy i atrakcje Suntago Wodny Świat Crocodile Island Surf Air Suntago Wellnes…" at bounding box center [636, 527] width 1031 height 593
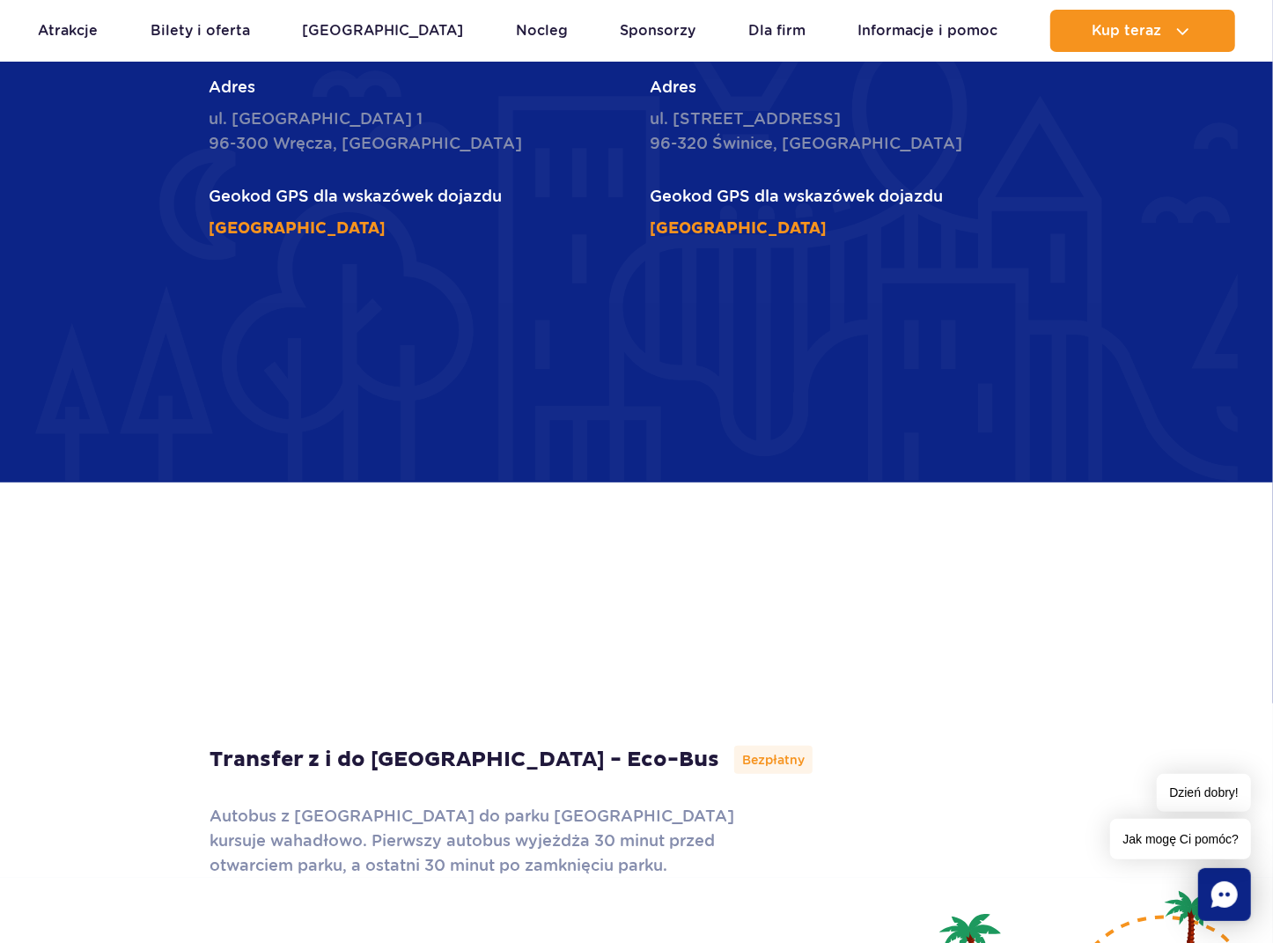
scroll to position [4754, 0]
